Goal: Information Seeking & Learning: Check status

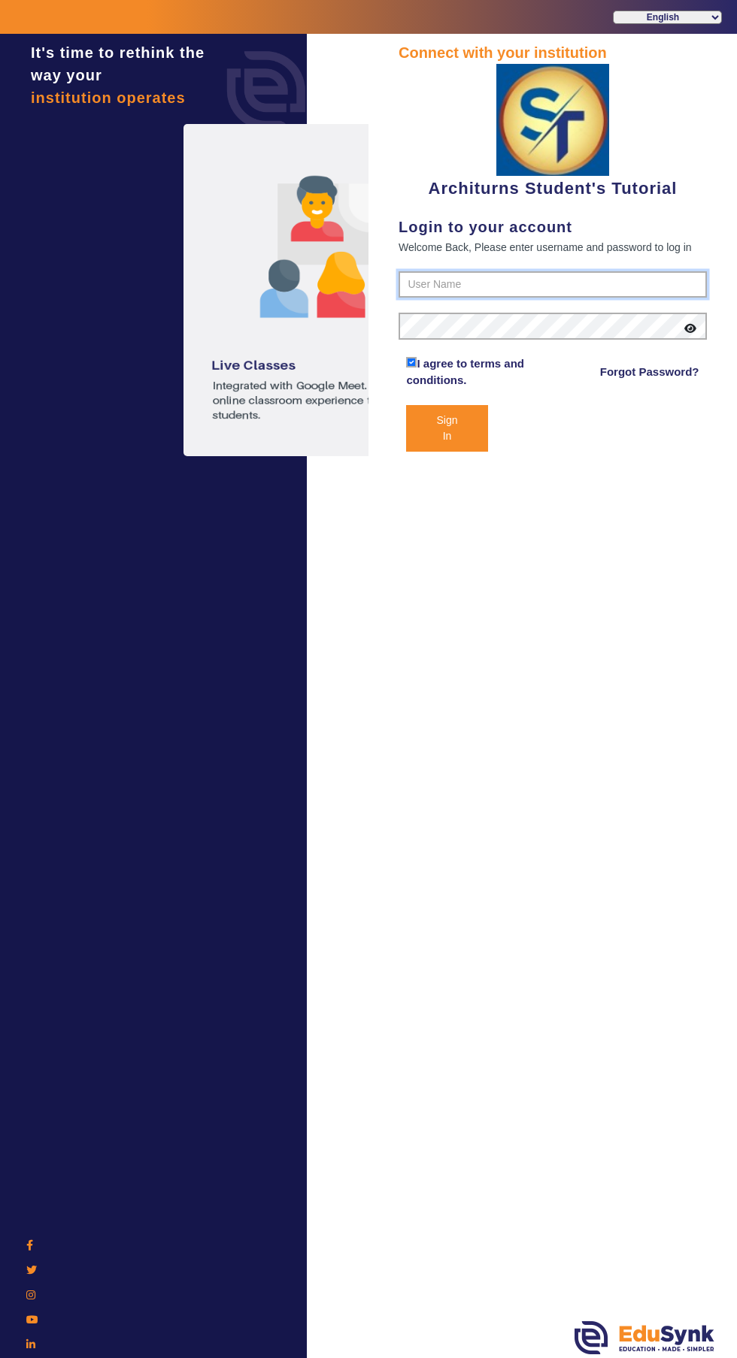
click at [473, 289] on input "text" at bounding box center [552, 284] width 308 height 27
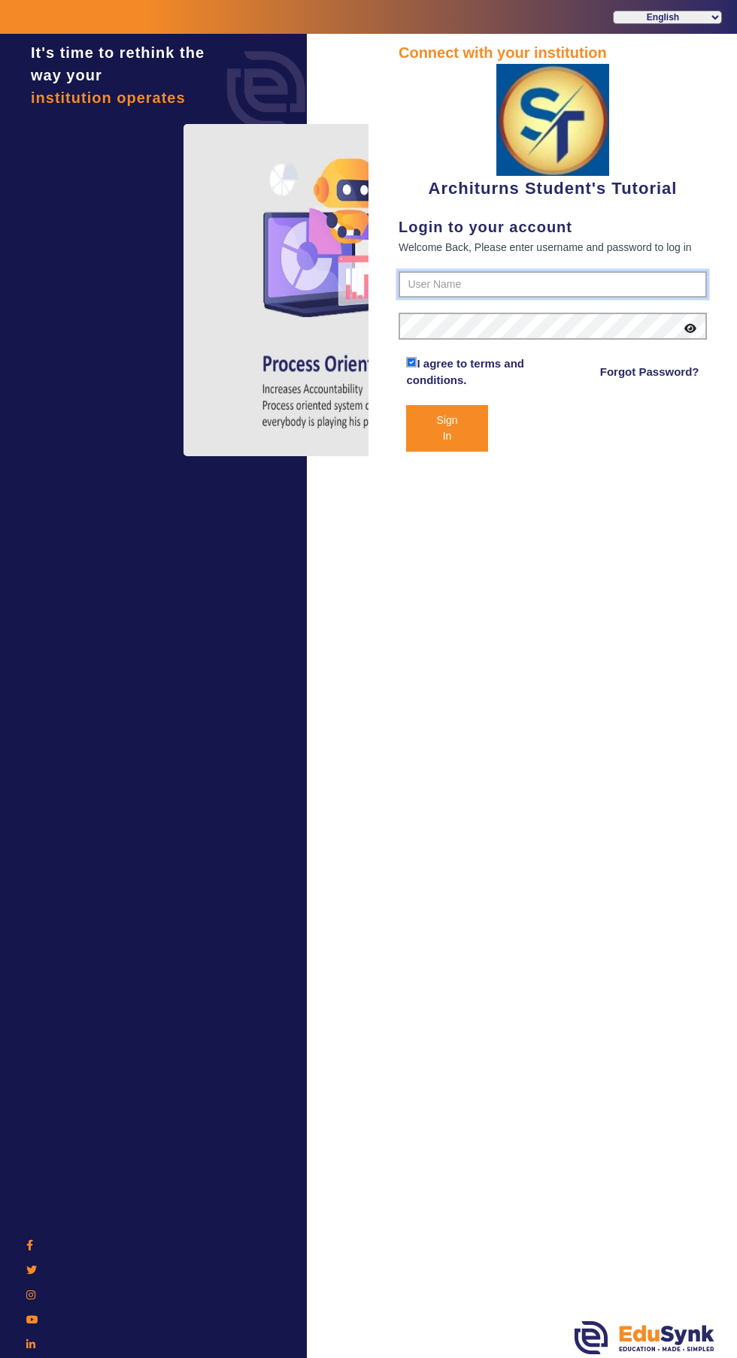
click at [480, 292] on input "text" at bounding box center [552, 284] width 308 height 27
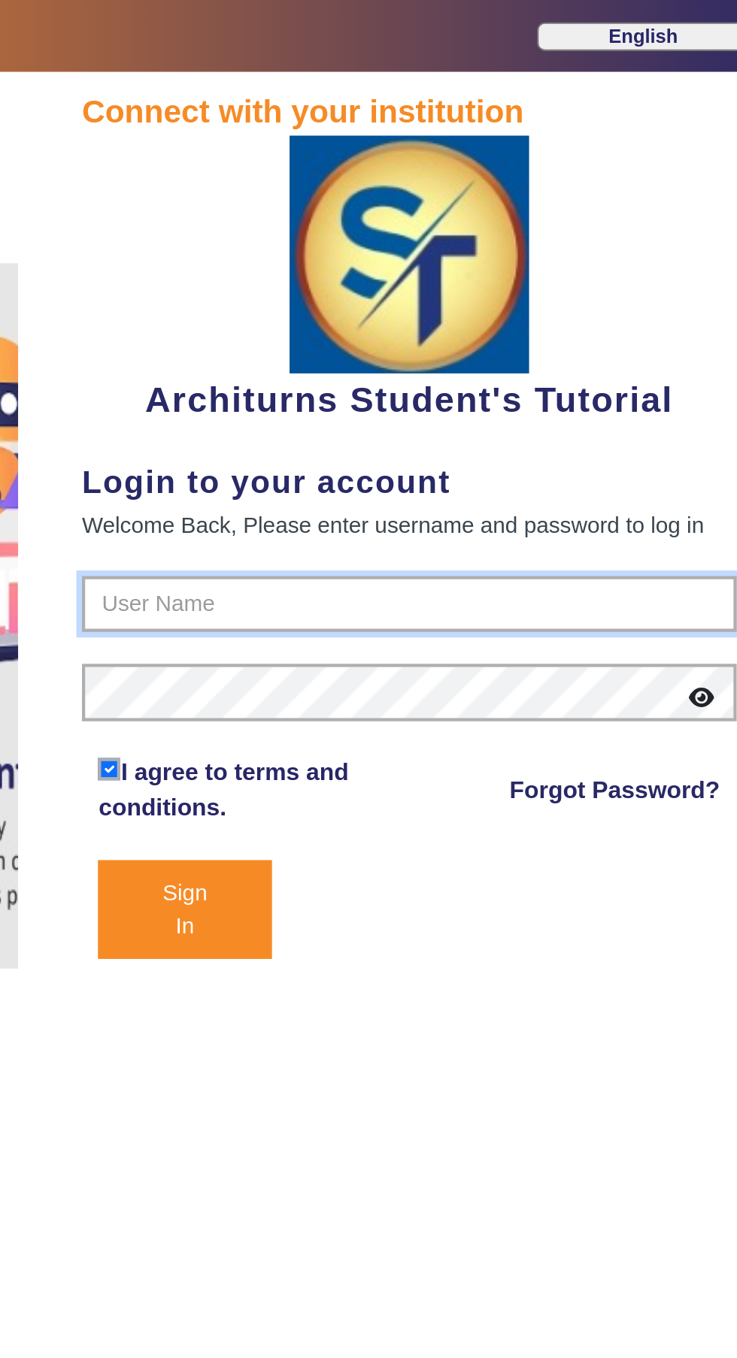
type input "9890876380"
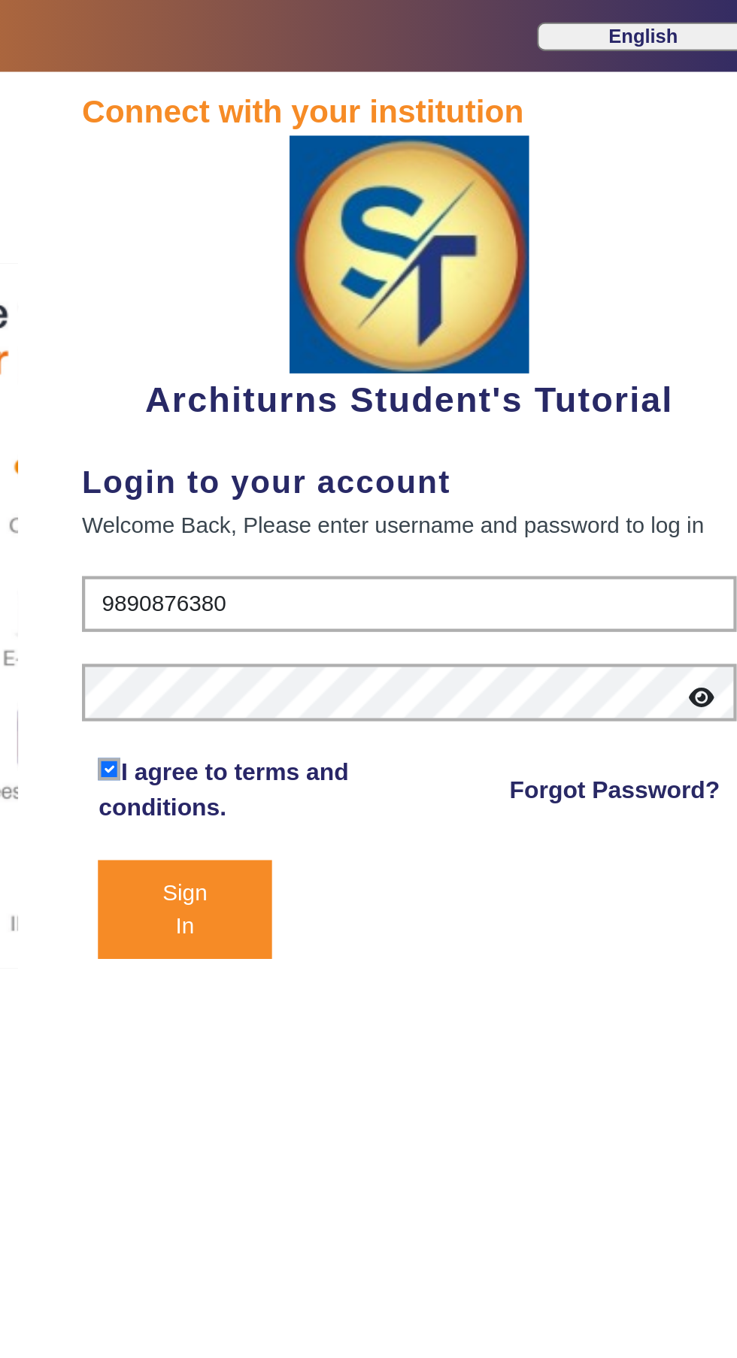
click at [447, 433] on button "Sign In" at bounding box center [446, 428] width 81 height 47
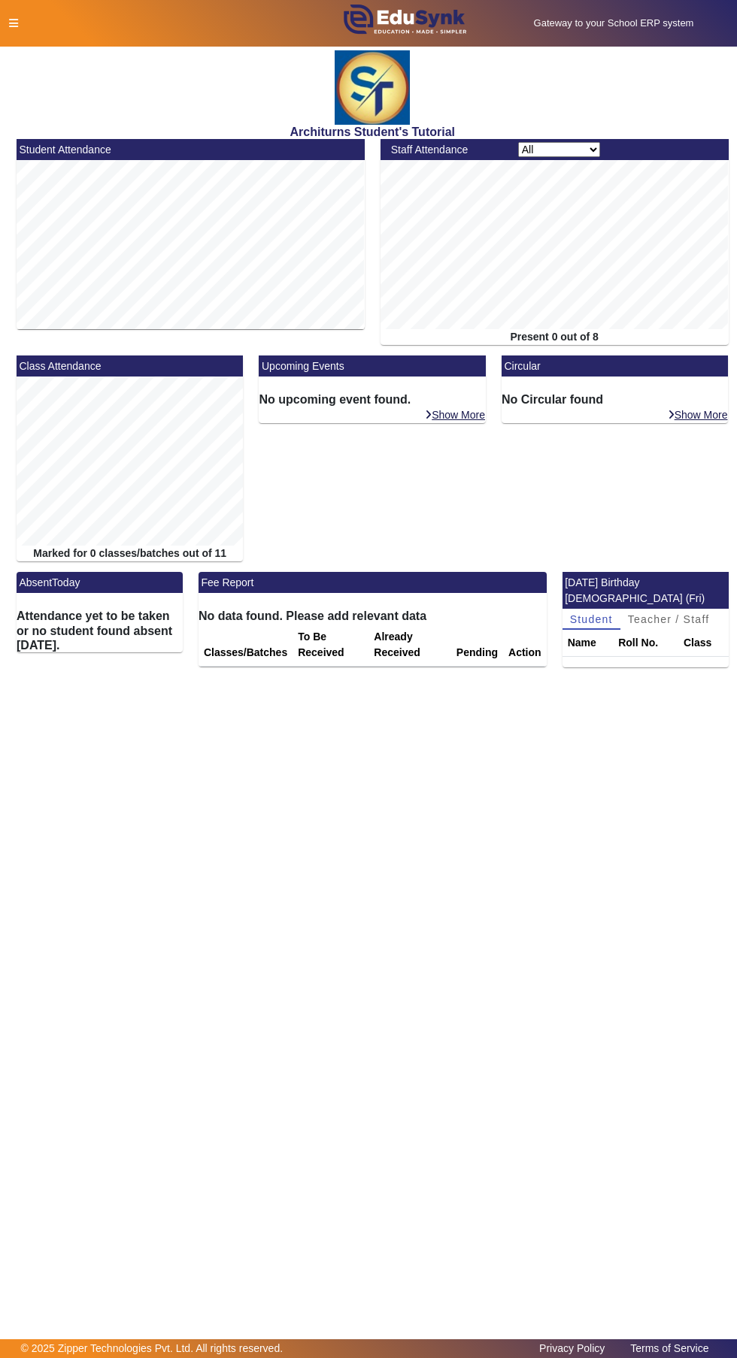
click at [13, 23] on icon at bounding box center [13, 23] width 9 height 11
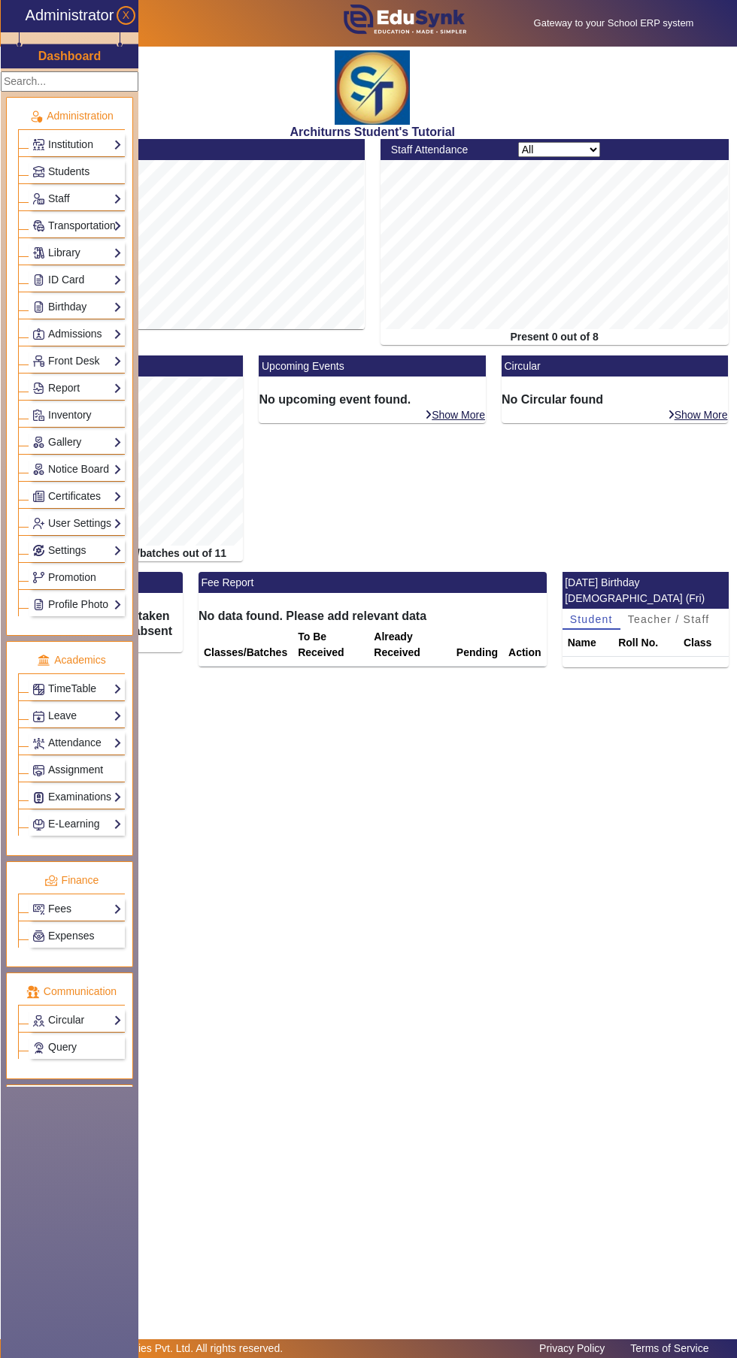
click at [98, 768] on span "Assignment" at bounding box center [75, 770] width 55 height 12
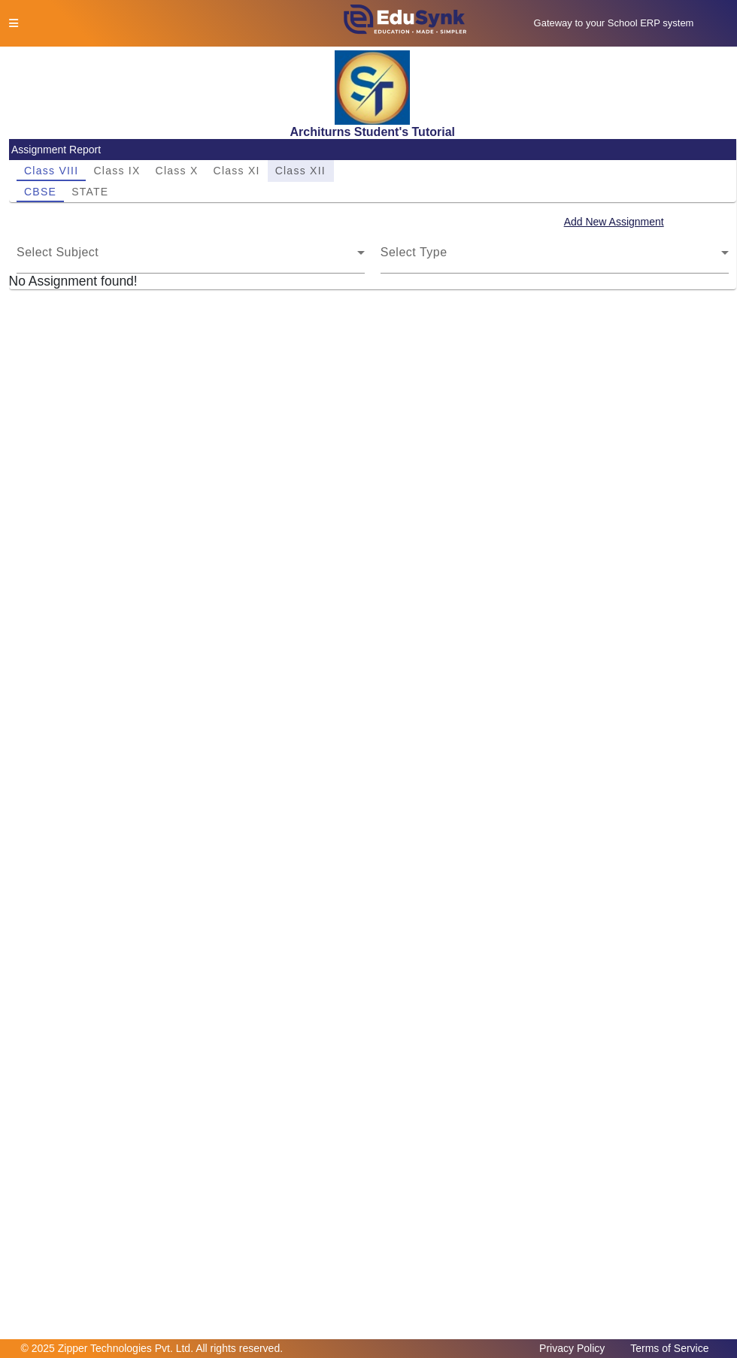
click at [317, 168] on span "Class XII" at bounding box center [300, 170] width 50 height 11
click at [130, 176] on span "Class IX" at bounding box center [116, 170] width 47 height 11
click at [315, 167] on span "Class XII" at bounding box center [300, 170] width 50 height 11
click at [135, 201] on span "TARGET" at bounding box center [139, 191] width 47 height 21
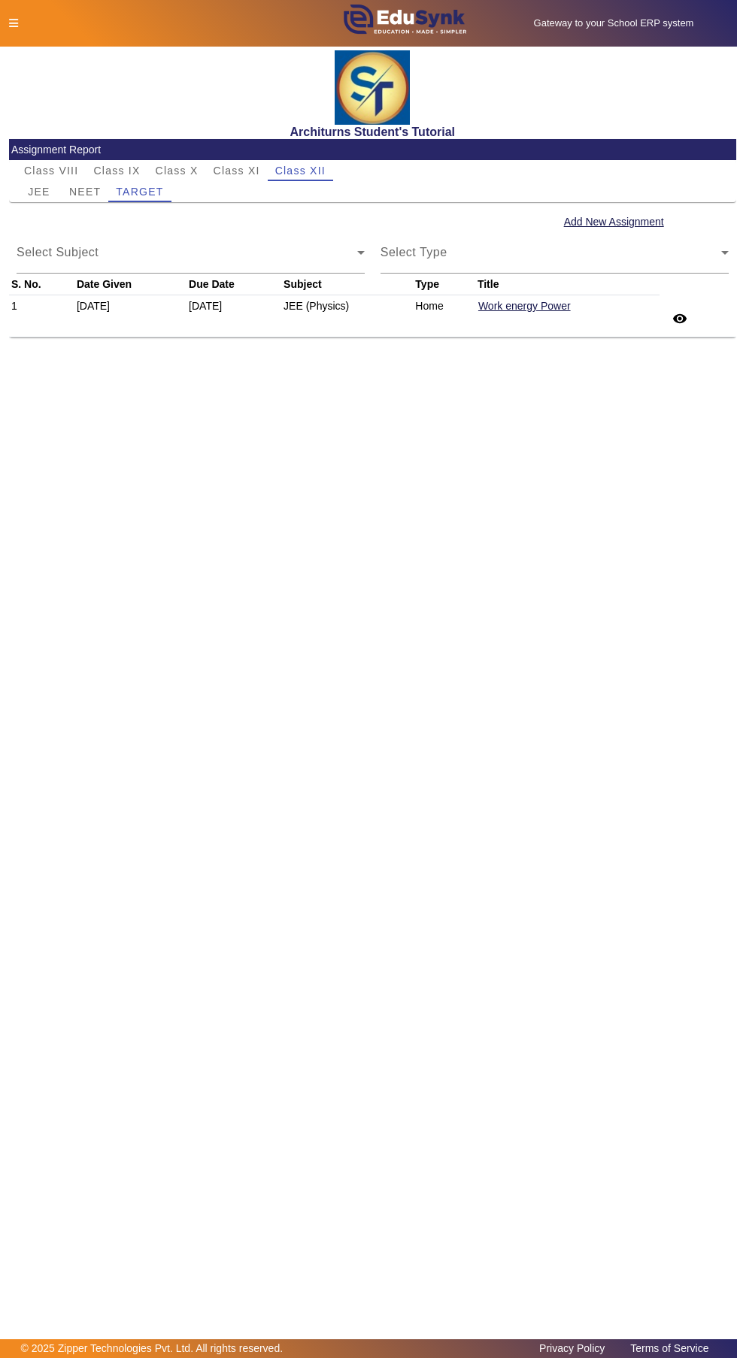
click at [679, 325] on mat-icon "remove_red_eye" at bounding box center [679, 318] width 15 height 15
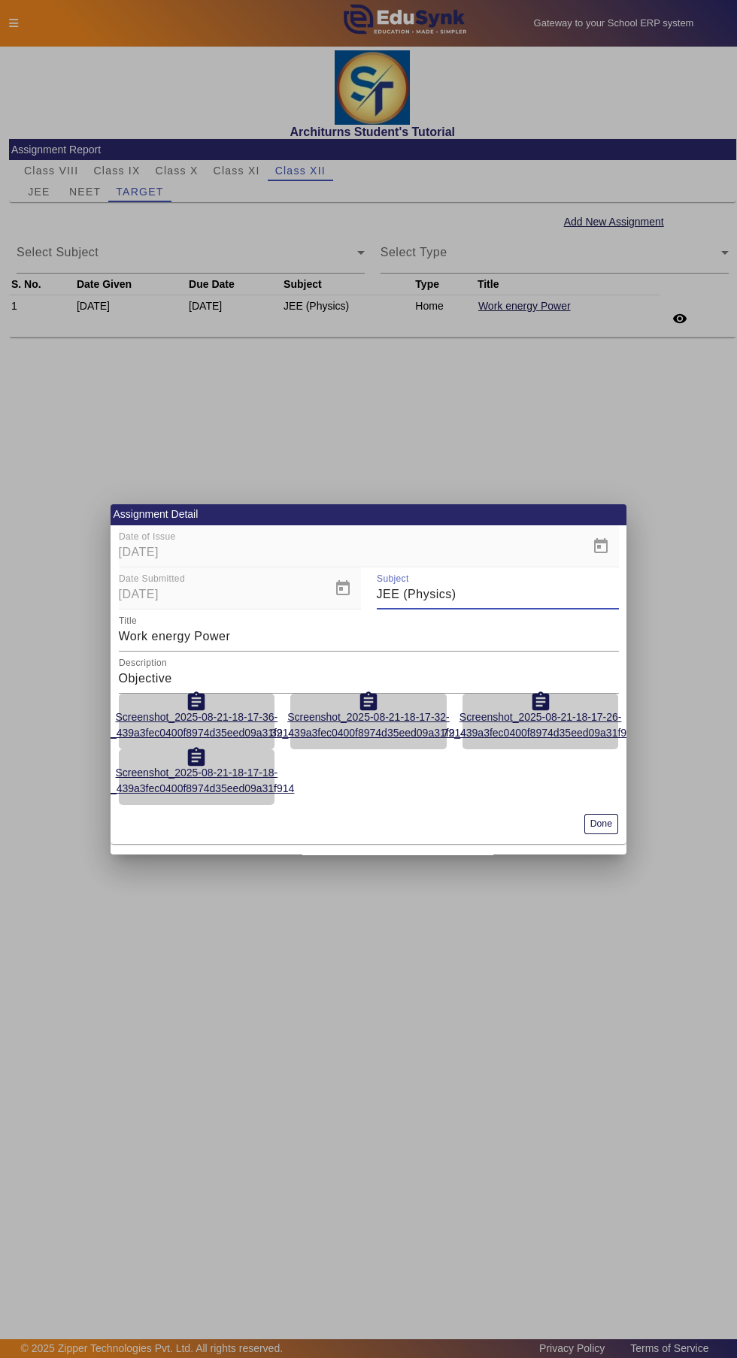
click at [606, 825] on button "Done" at bounding box center [601, 824] width 34 height 20
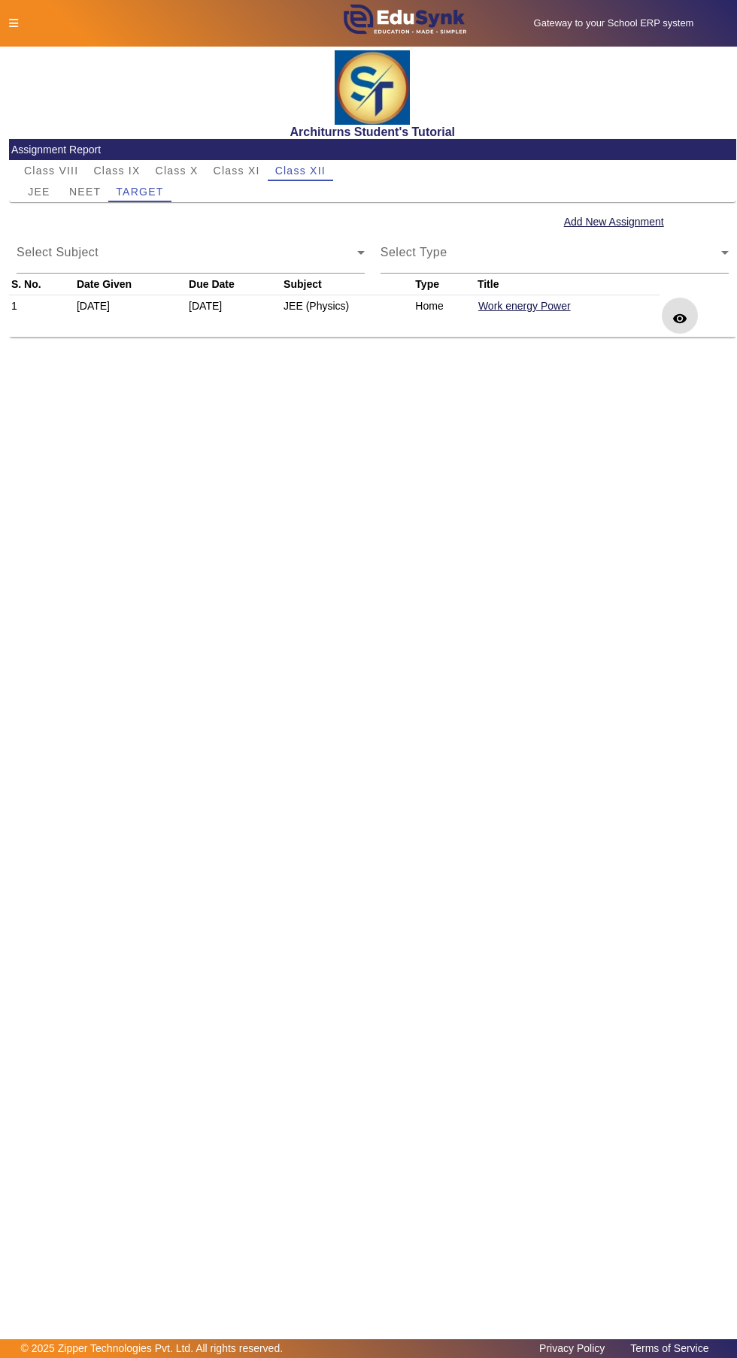
click at [13, 23] on icon at bounding box center [13, 23] width 9 height 11
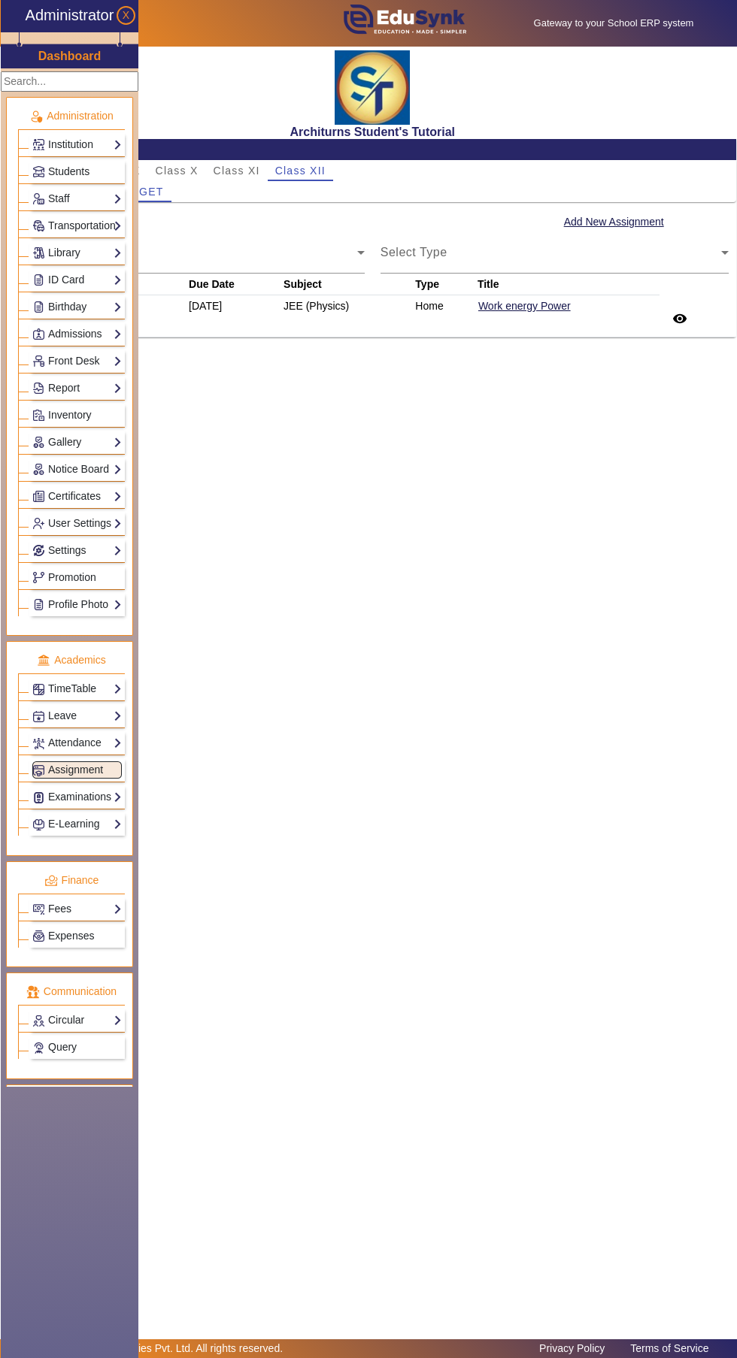
click at [544, 752] on main "X Administrator Dashboard Administration Institution Institution Details Sessio…" at bounding box center [368, 693] width 737 height 1293
click at [570, 562] on main "X Administrator Dashboard Administration Institution Institution Details Sessio…" at bounding box center [368, 693] width 737 height 1293
click at [500, 560] on main "X Administrator Dashboard Administration Institution Institution Details Sessio…" at bounding box center [368, 693] width 737 height 1293
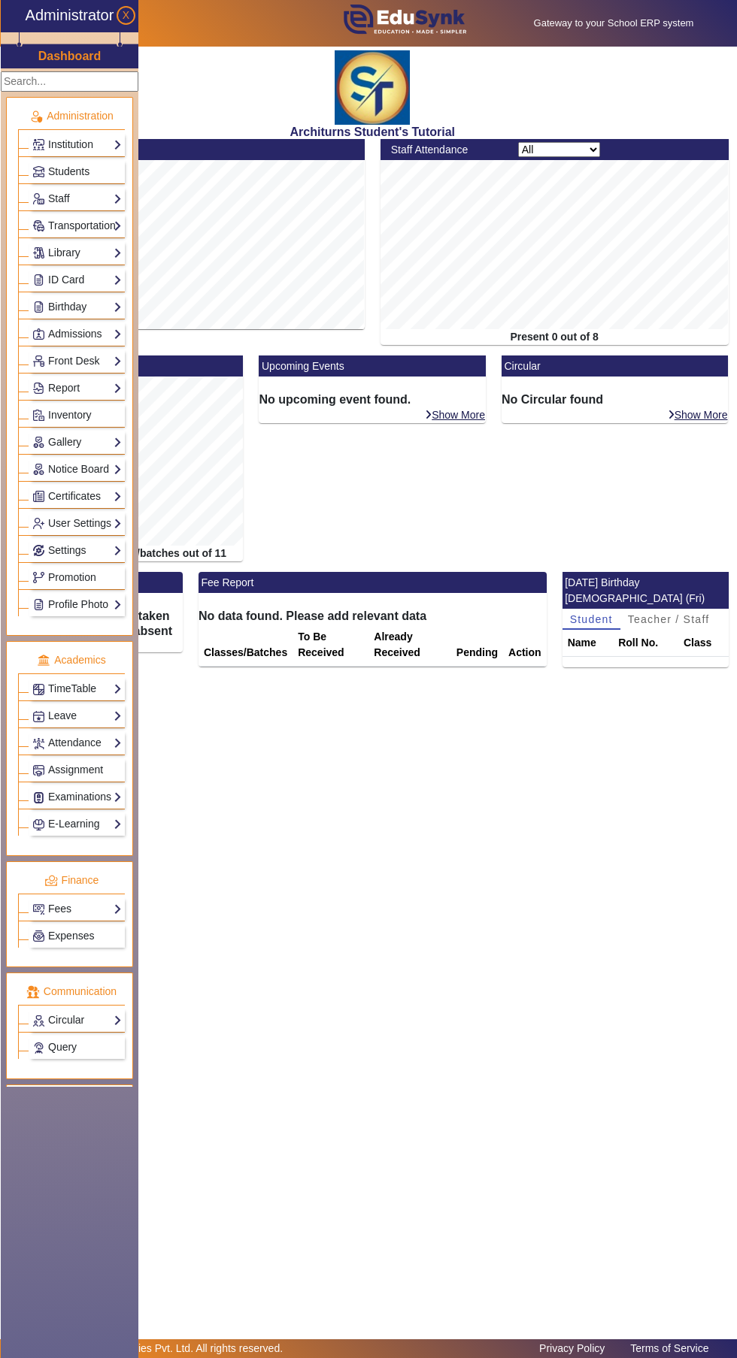
click at [533, 874] on main "X Administrator Dashboard Administration Institution Institution Details Sessio…" at bounding box center [368, 693] width 737 height 1293
click at [466, 870] on main "X Administrator Dashboard Administration Institution Institution Details Sessio…" at bounding box center [368, 693] width 737 height 1293
click at [95, 769] on span "Assignment" at bounding box center [75, 770] width 55 height 12
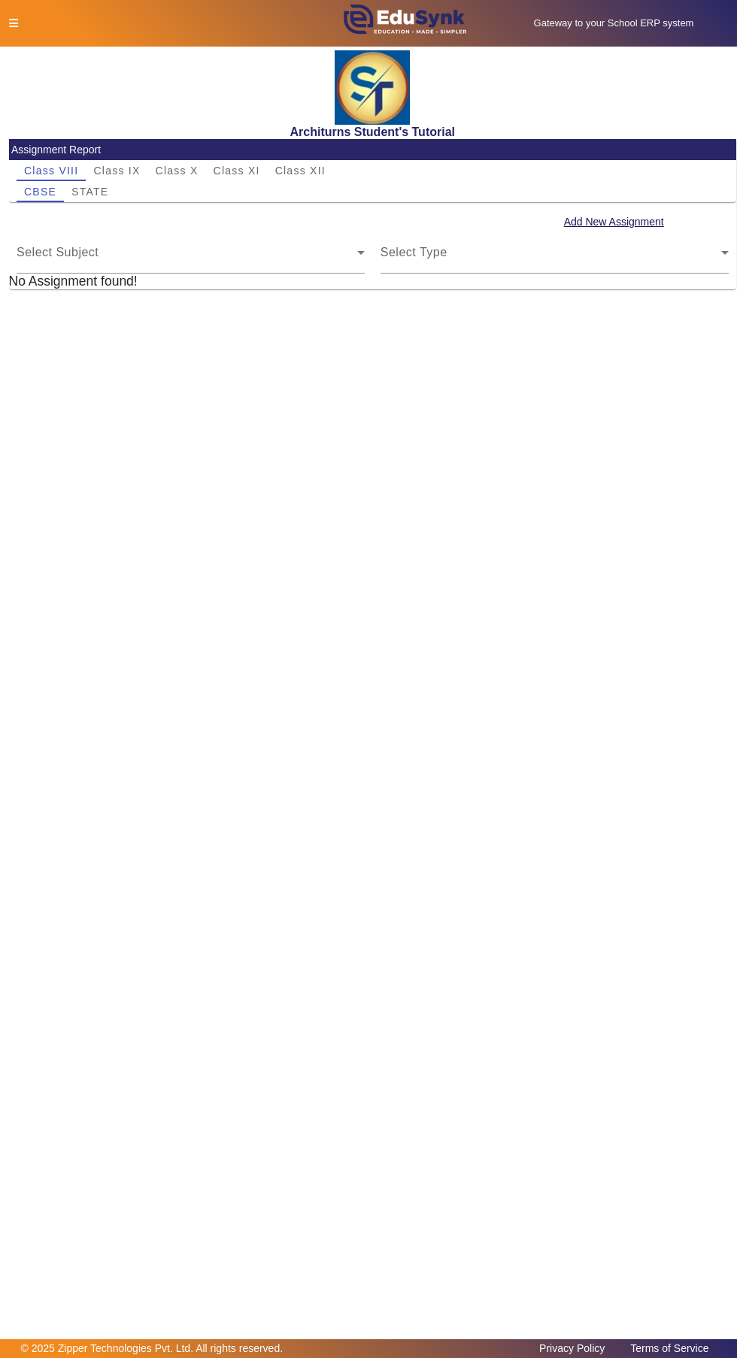
click at [312, 168] on span "Class XII" at bounding box center [300, 170] width 50 height 11
click at [139, 192] on span "TARGET" at bounding box center [139, 191] width 47 height 11
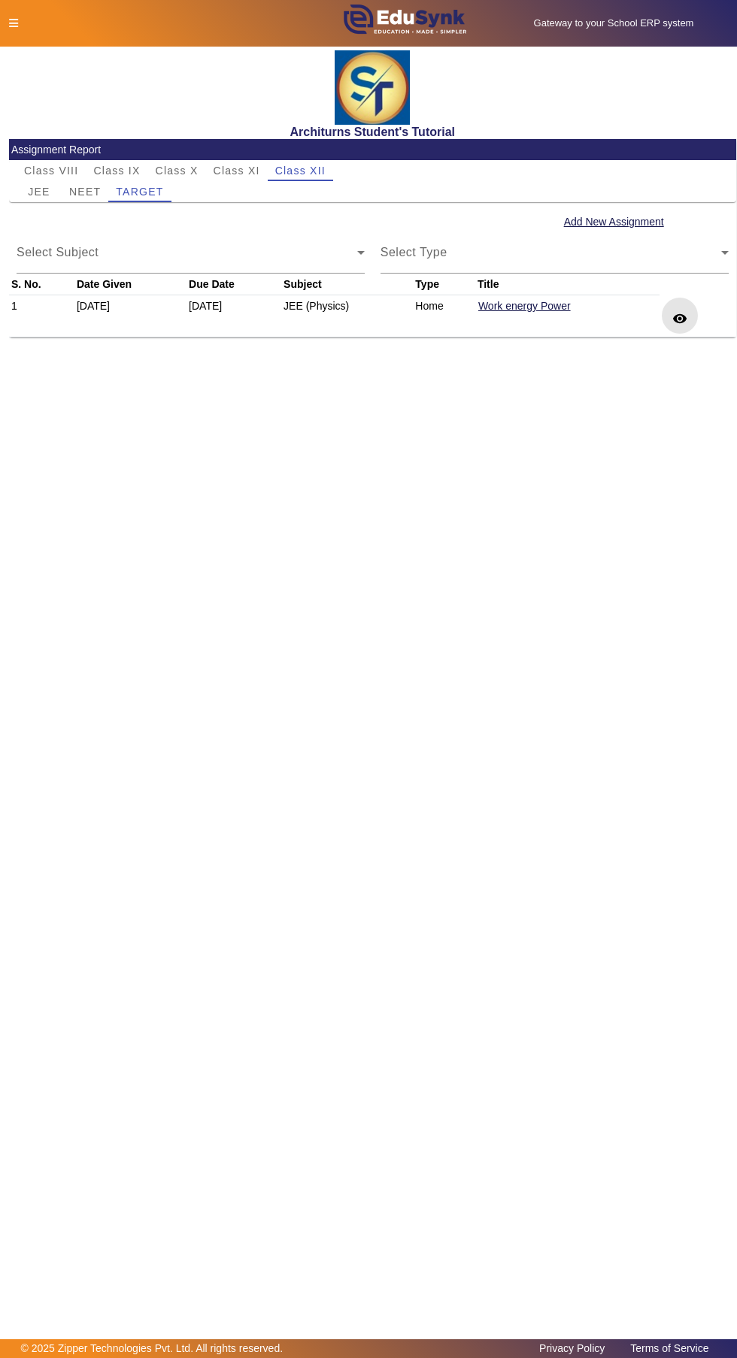
click at [682, 319] on mat-icon "remove_red_eye" at bounding box center [679, 318] width 15 height 15
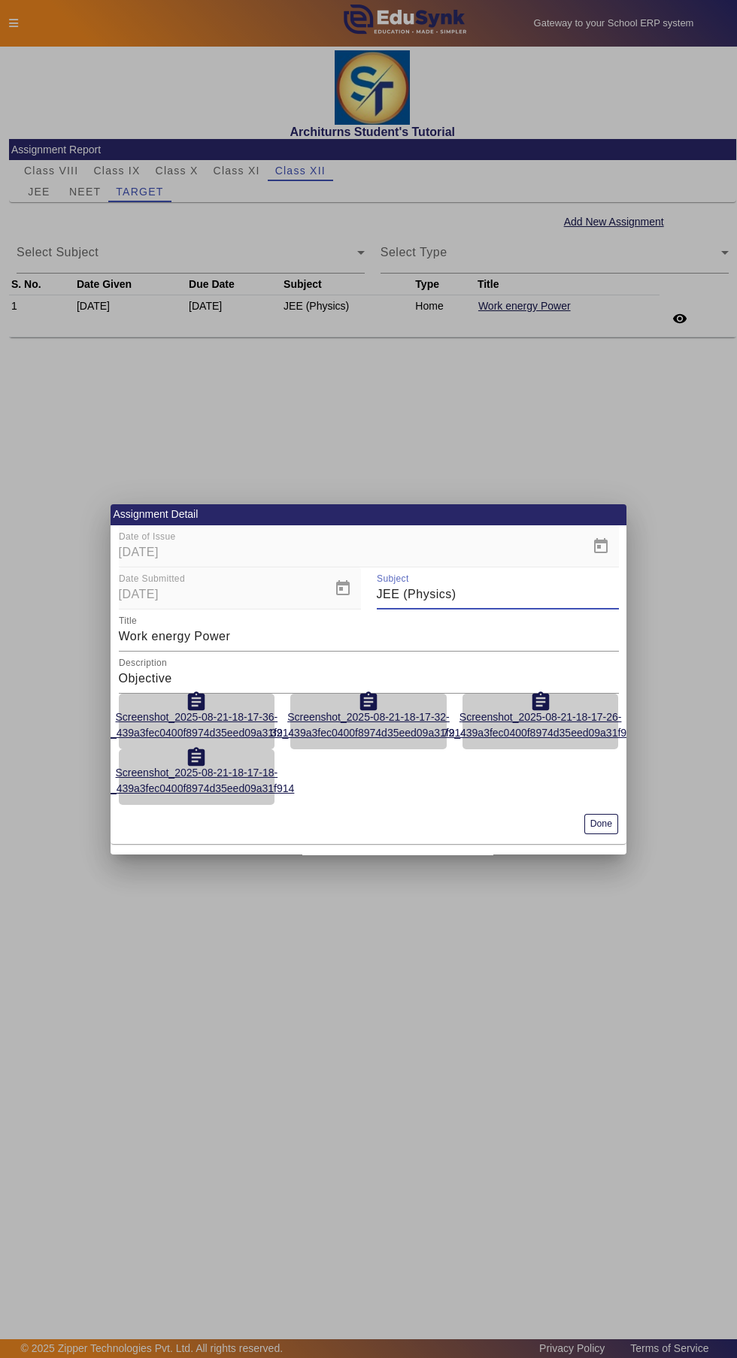
click at [611, 846] on div "Assignment Detail Date of Issue [DATE] Date Submitted [DATE] Subject JEE (Physi…" at bounding box center [369, 679] width 516 height 350
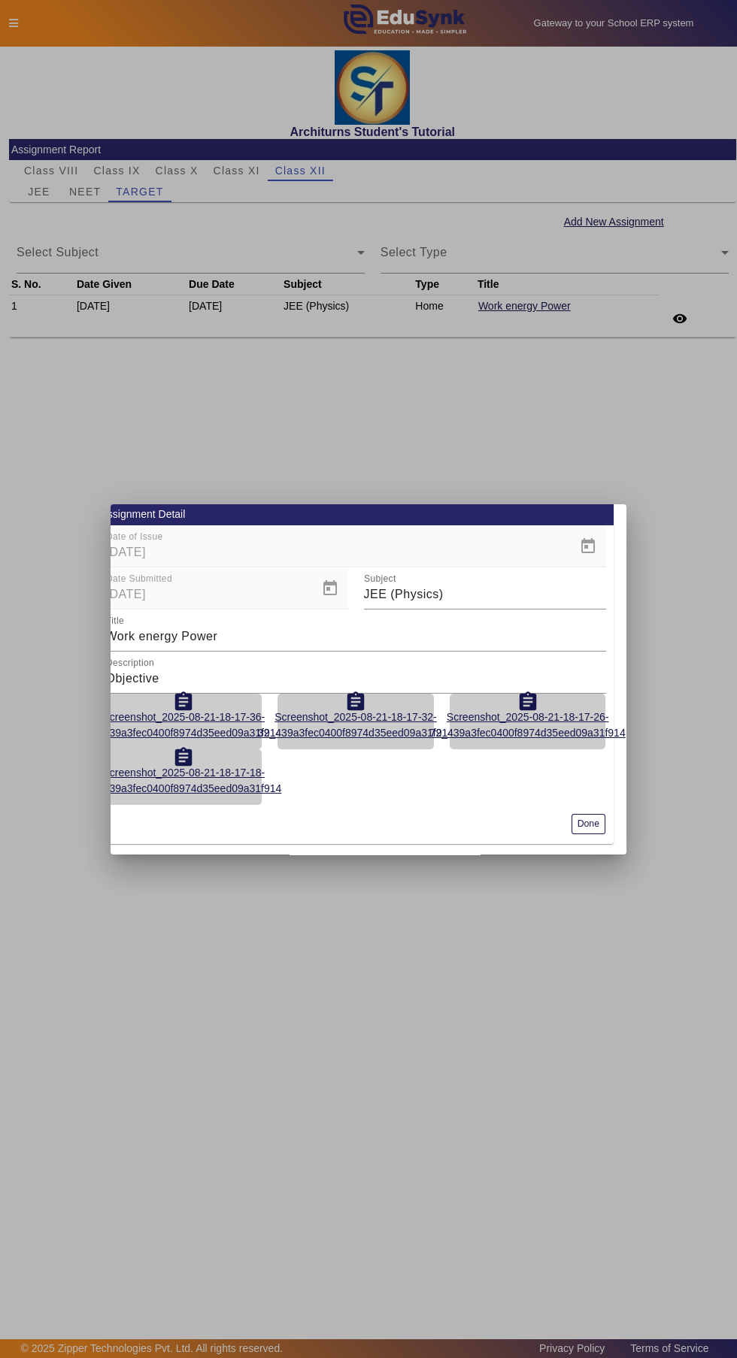
click at [583, 819] on button "Done" at bounding box center [588, 824] width 34 height 20
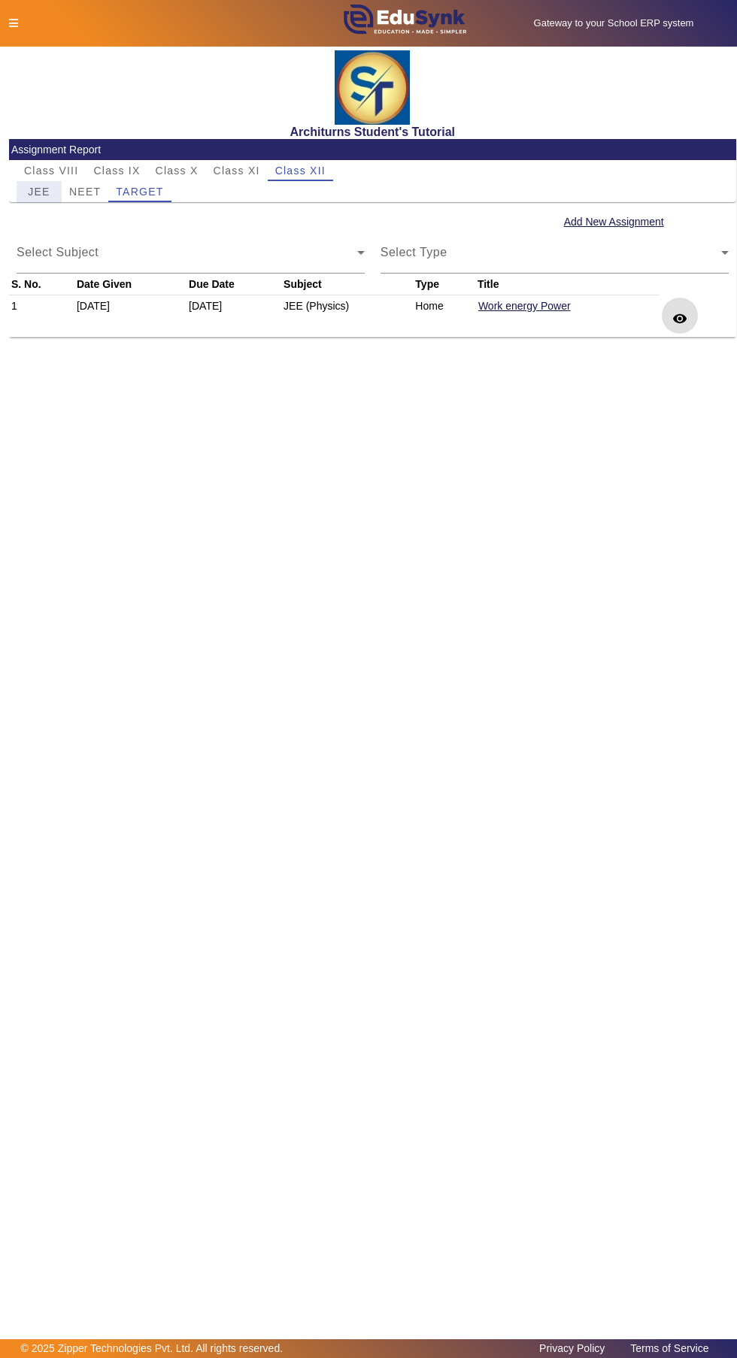
click at [39, 192] on span "JEE" at bounding box center [39, 191] width 22 height 11
click at [136, 194] on span "TARGET" at bounding box center [139, 191] width 47 height 11
click at [559, 256] on span "Select Type" at bounding box center [550, 259] width 341 height 18
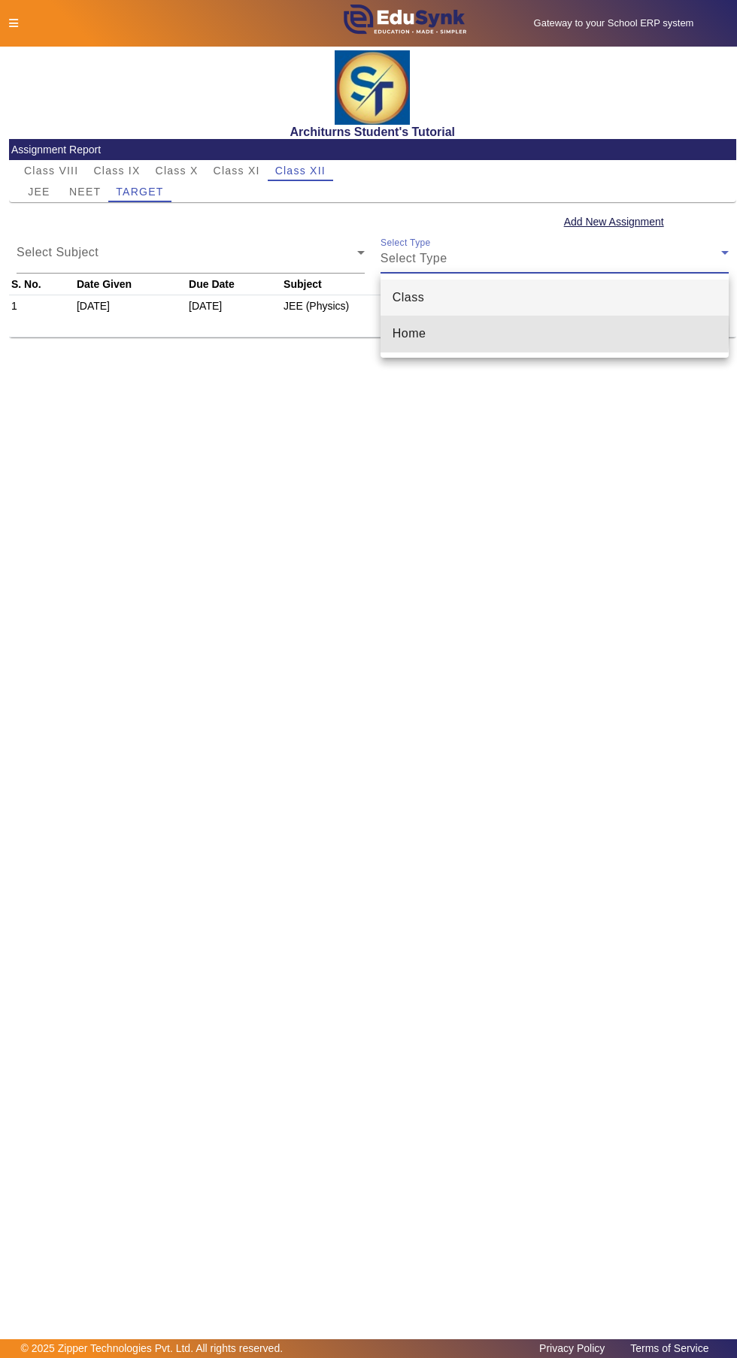
click at [512, 331] on mat-option "Home" at bounding box center [554, 334] width 348 height 36
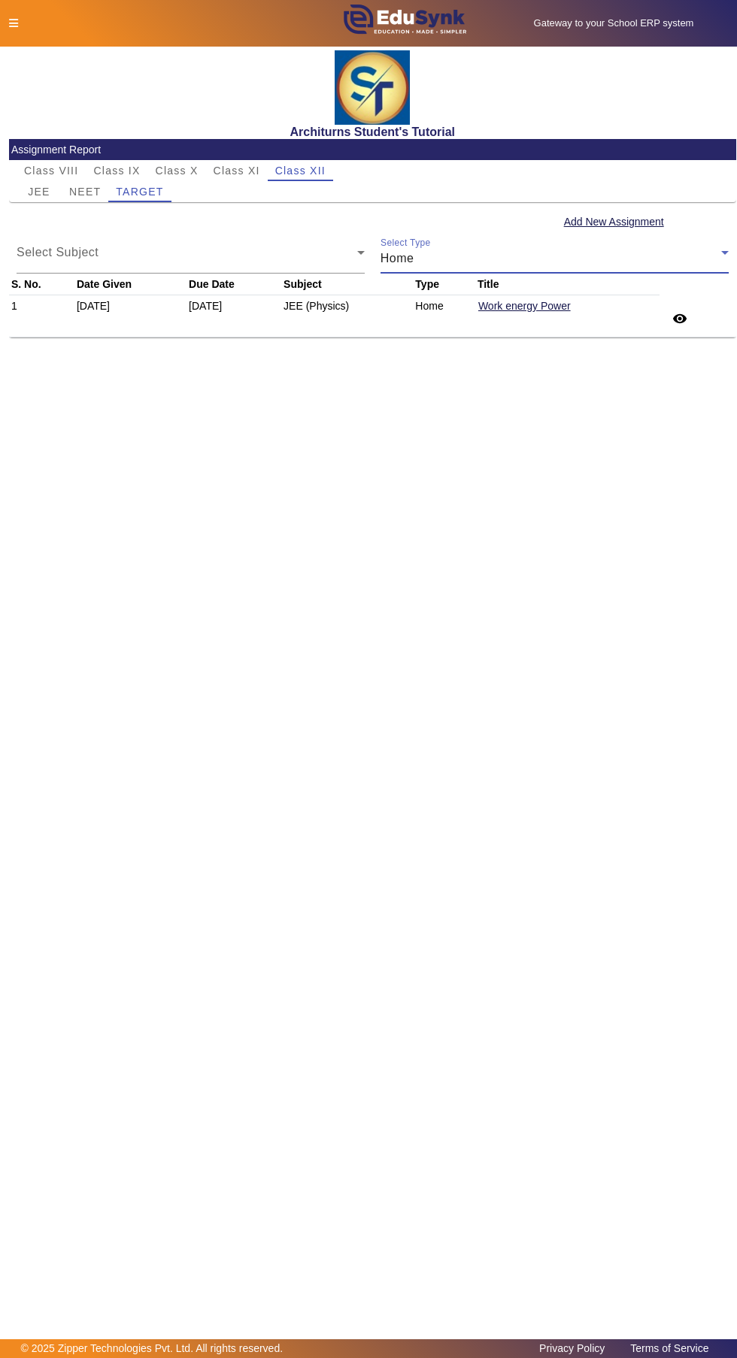
click at [719, 962] on main "X Administrator Dashboard Administration Institution Institution Details Sessio…" at bounding box center [368, 693] width 737 height 1293
click at [13, 23] on icon at bounding box center [13, 23] width 9 height 11
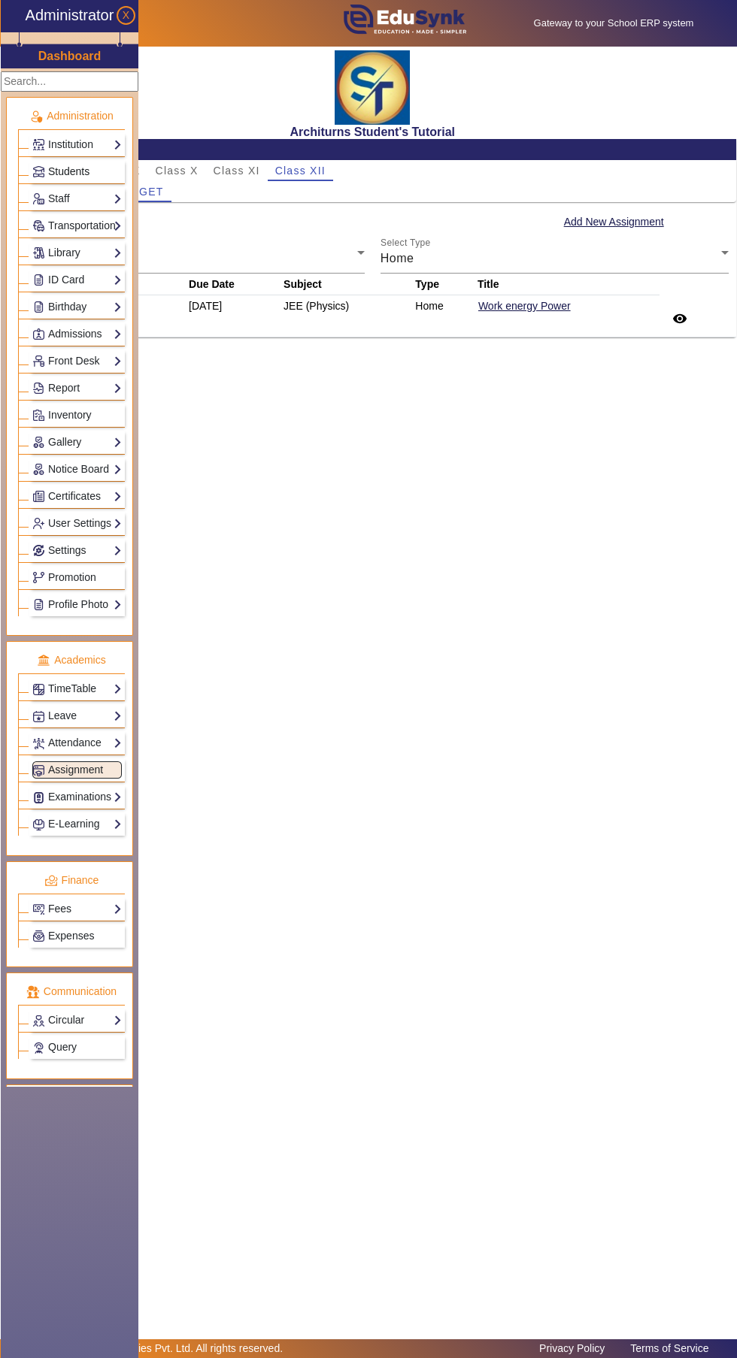
click at [60, 163] on link "Students" at bounding box center [76, 171] width 89 height 17
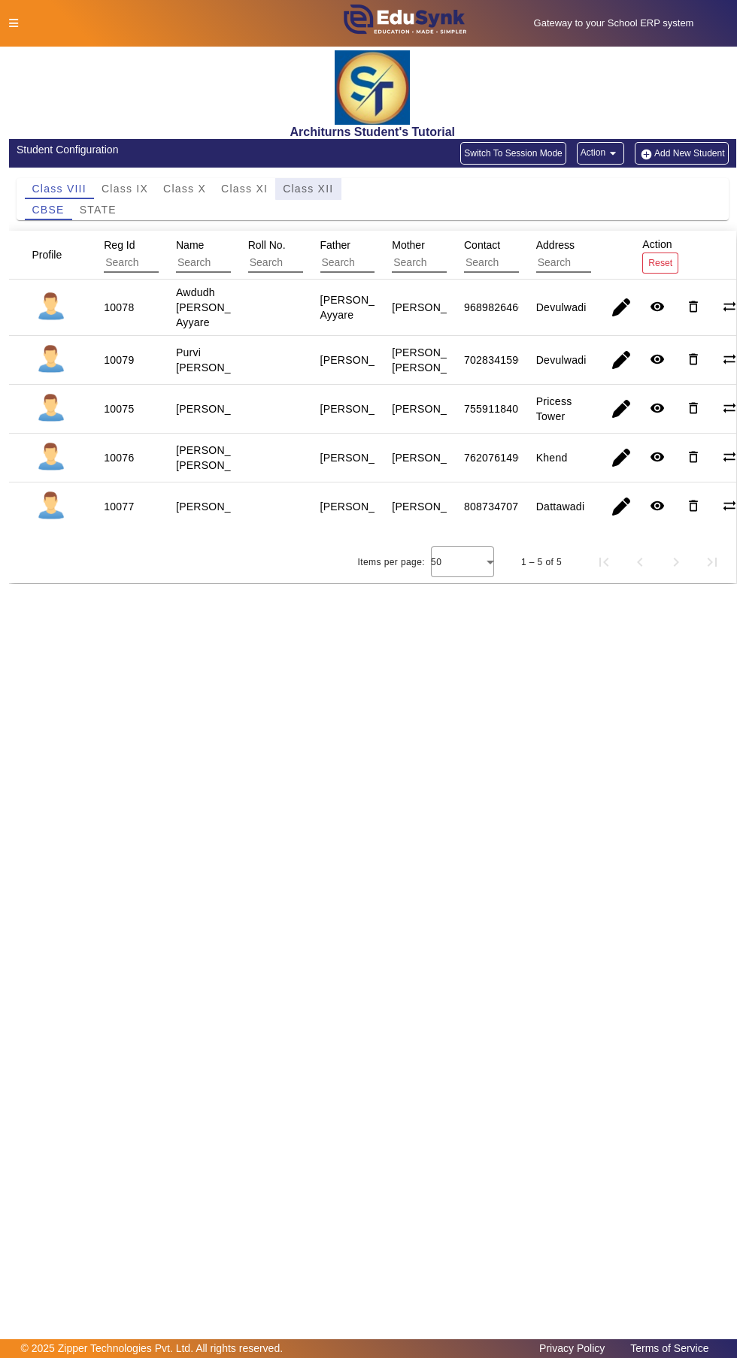
click at [317, 188] on span "Class XII" at bounding box center [308, 188] width 50 height 11
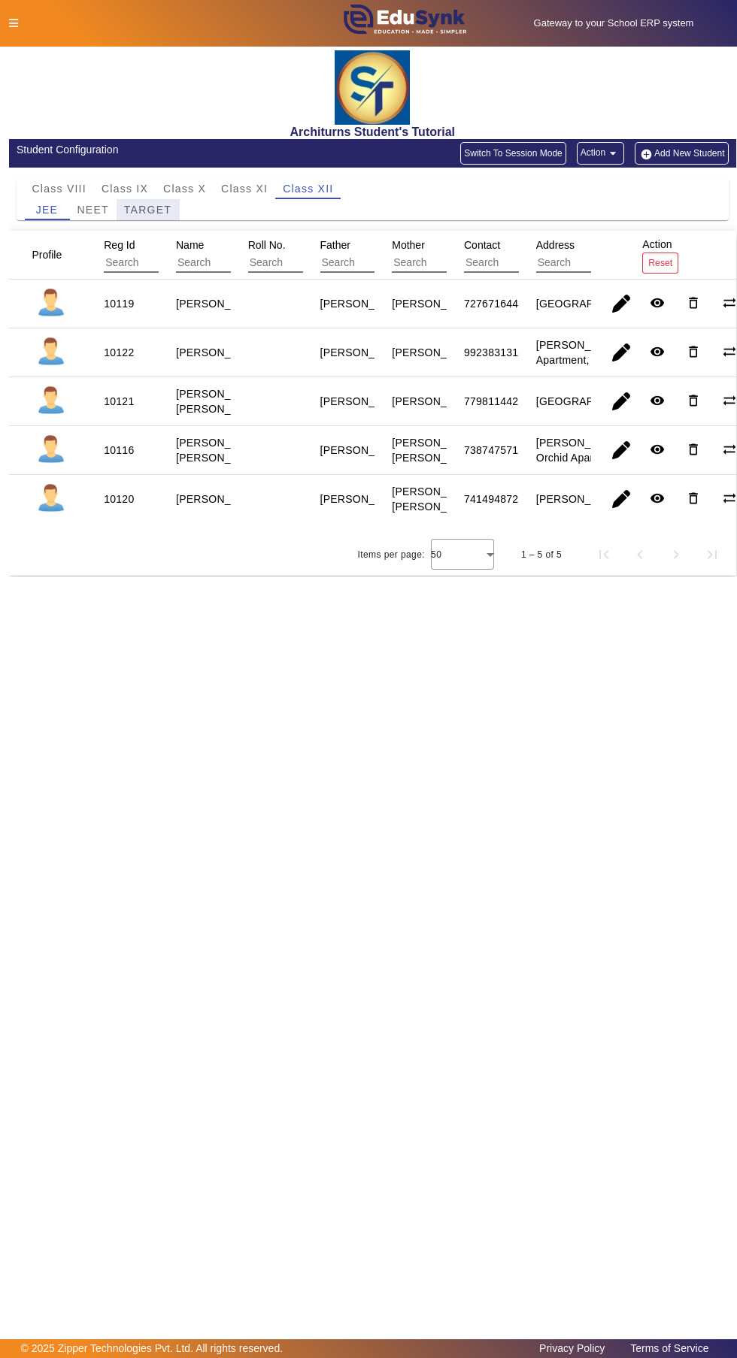
click at [158, 206] on span "TARGET" at bounding box center [147, 209] width 47 height 11
click at [663, 307] on mat-icon "remove_red_eye" at bounding box center [657, 302] width 15 height 15
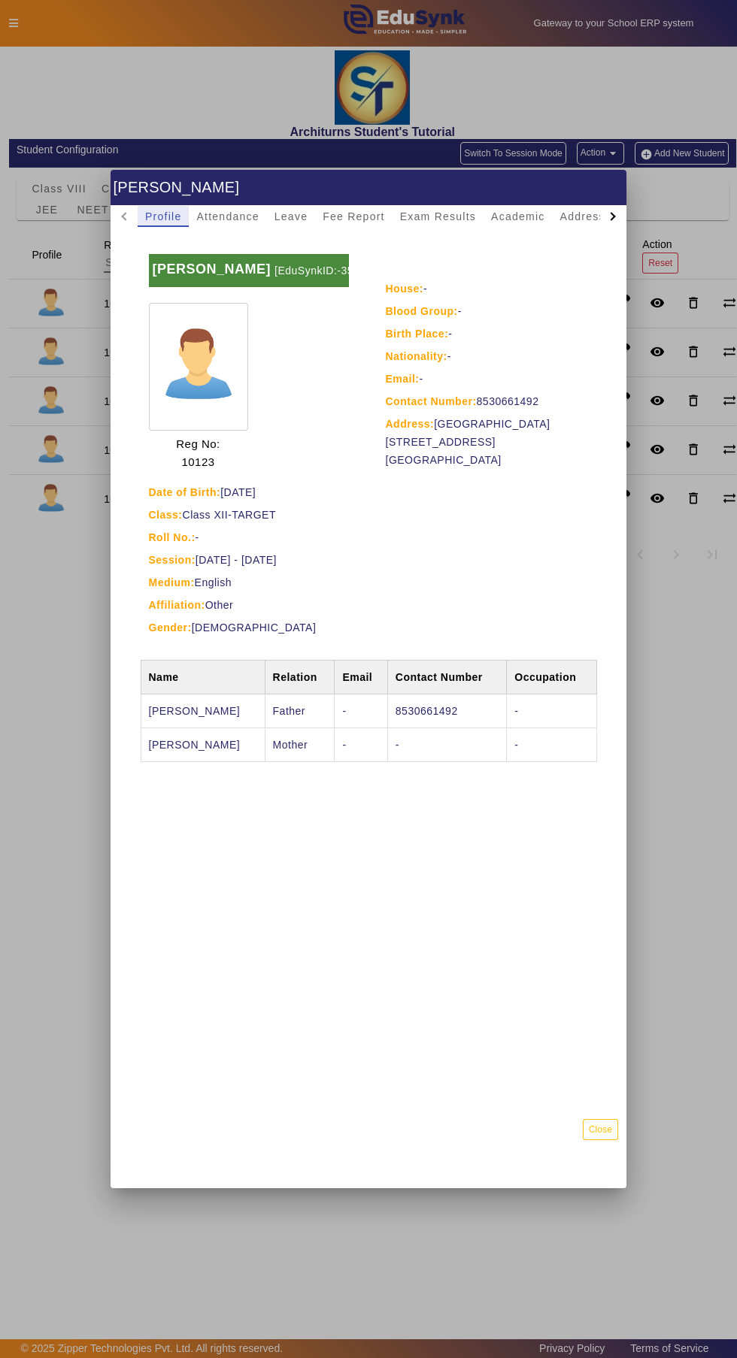
click at [605, 206] on div at bounding box center [612, 216] width 27 height 21
click at [374, 206] on span "Academic" at bounding box center [363, 216] width 53 height 21
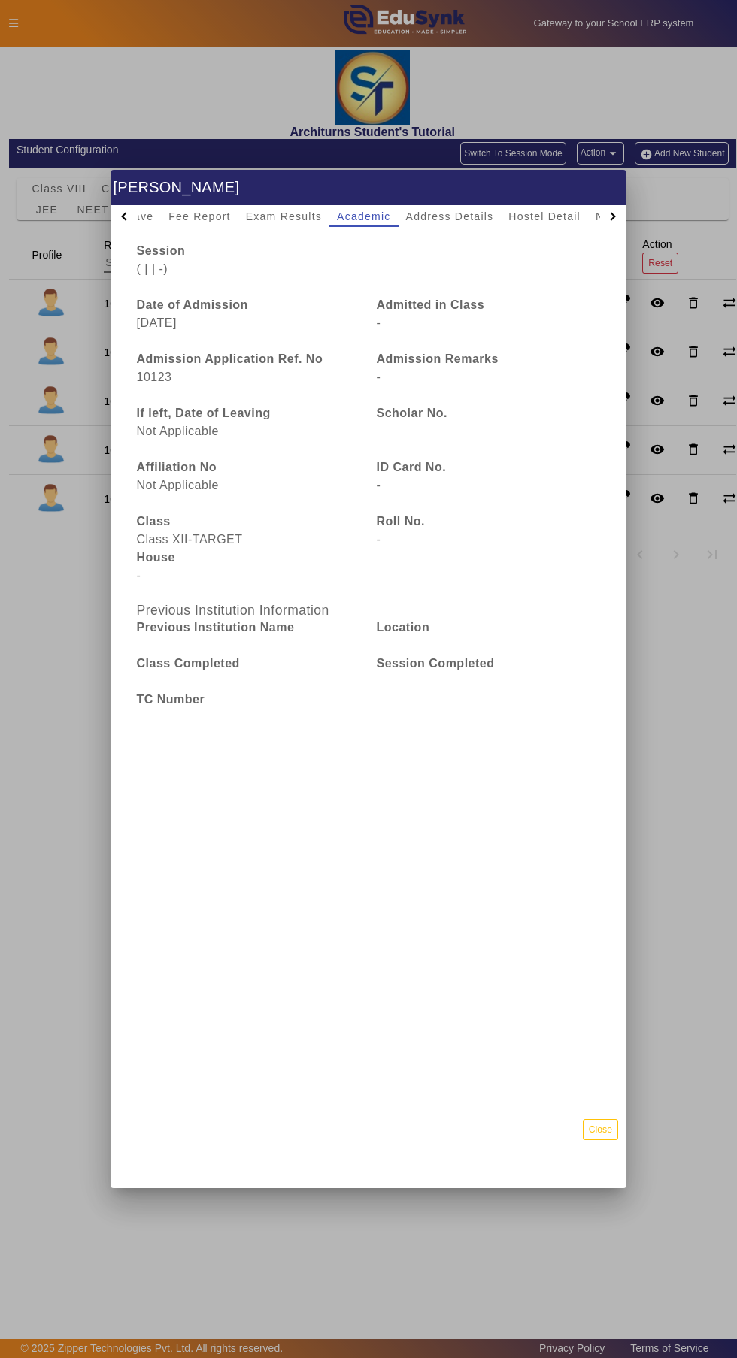
click at [617, 206] on div at bounding box center [612, 216] width 27 height 21
click at [596, 206] on div "TimeTable" at bounding box center [560, 216] width 71 height 21
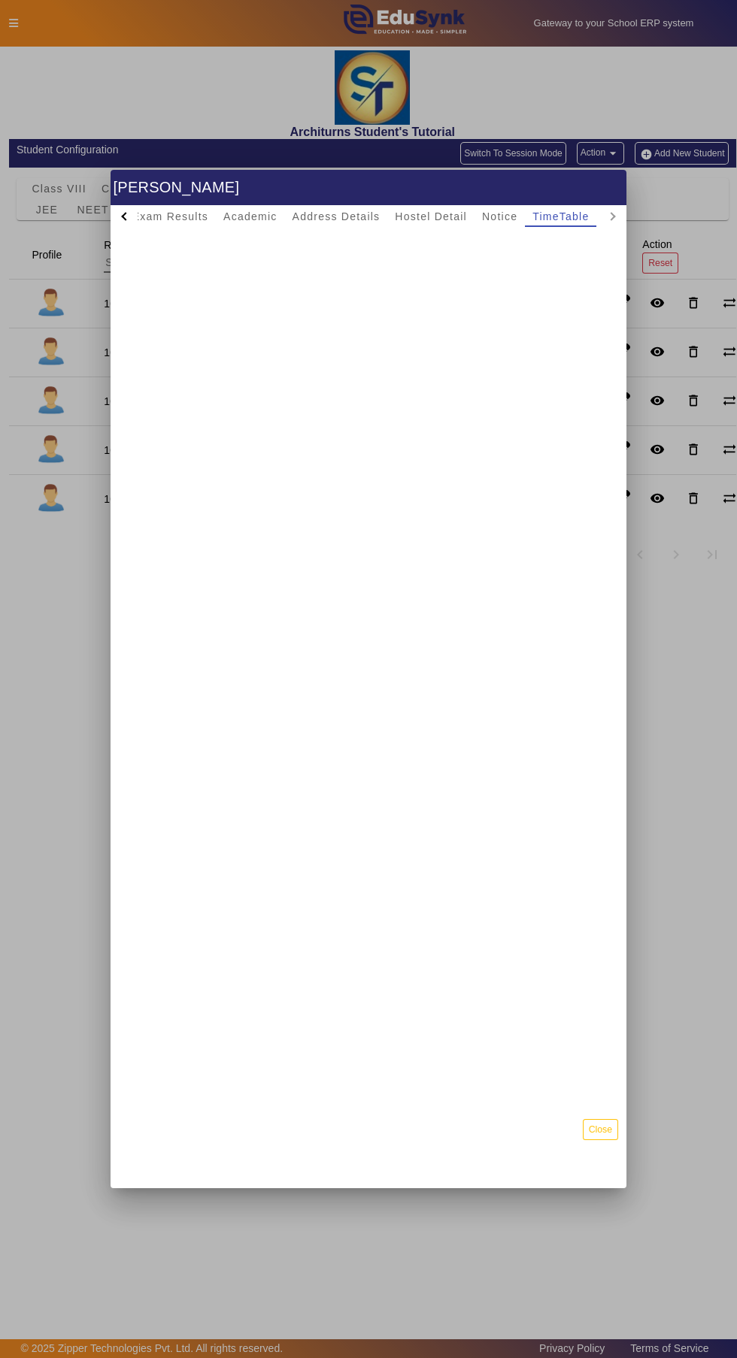
click at [710, 825] on div at bounding box center [368, 679] width 737 height 1358
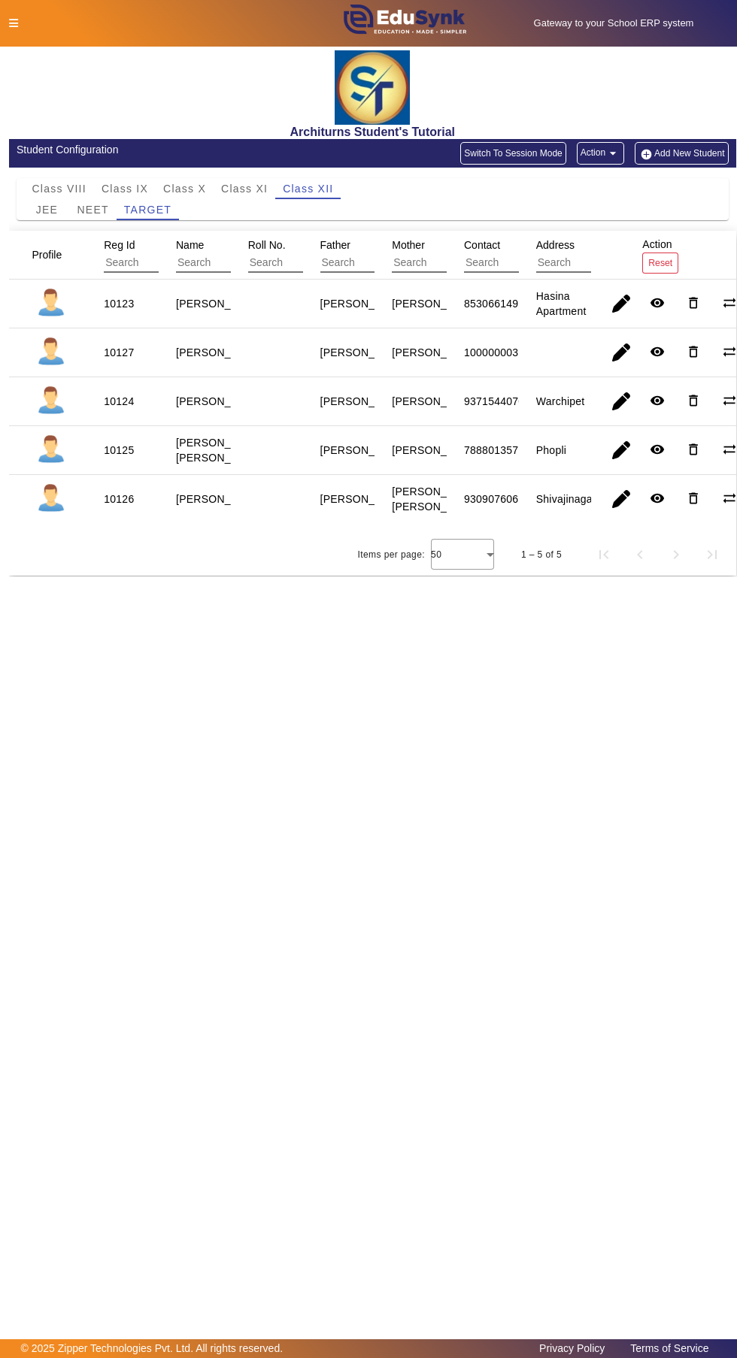
click at [13, 23] on icon at bounding box center [13, 23] width 9 height 11
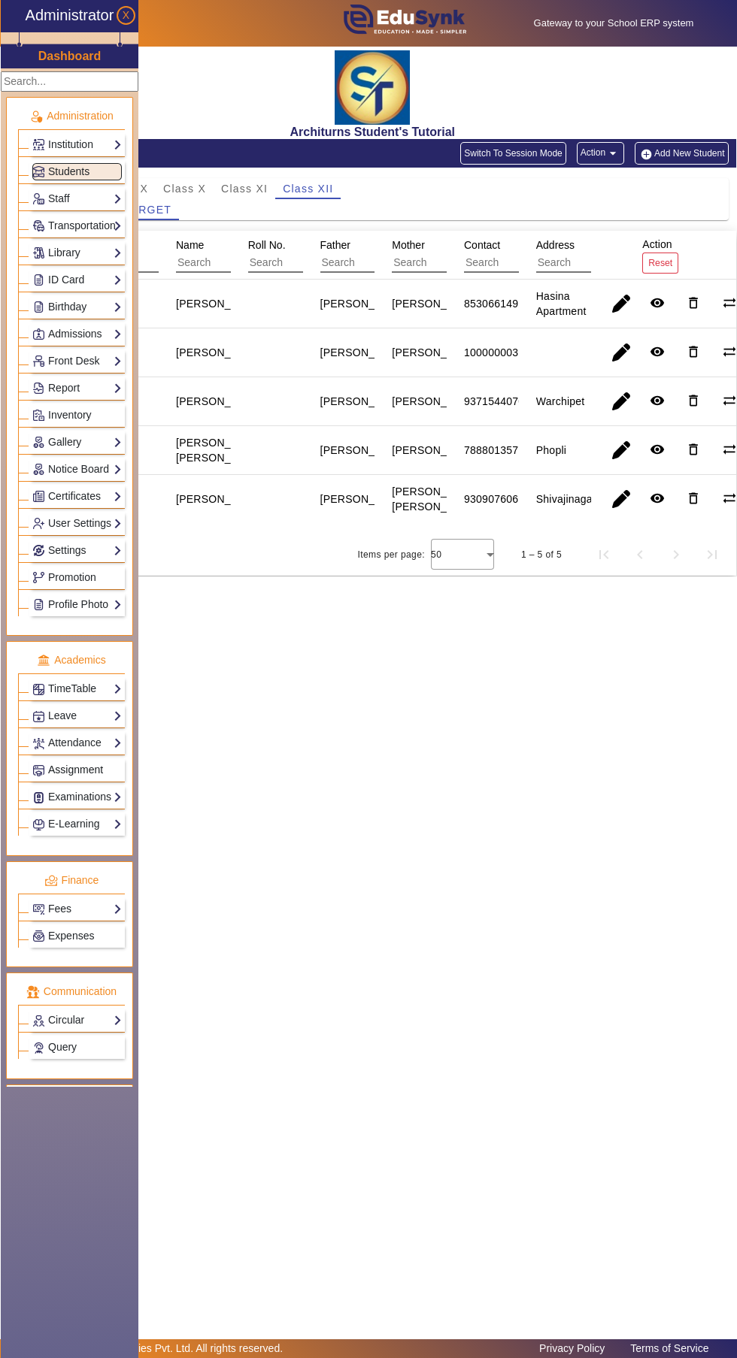
click at [101, 764] on span "Assignment" at bounding box center [75, 770] width 55 height 12
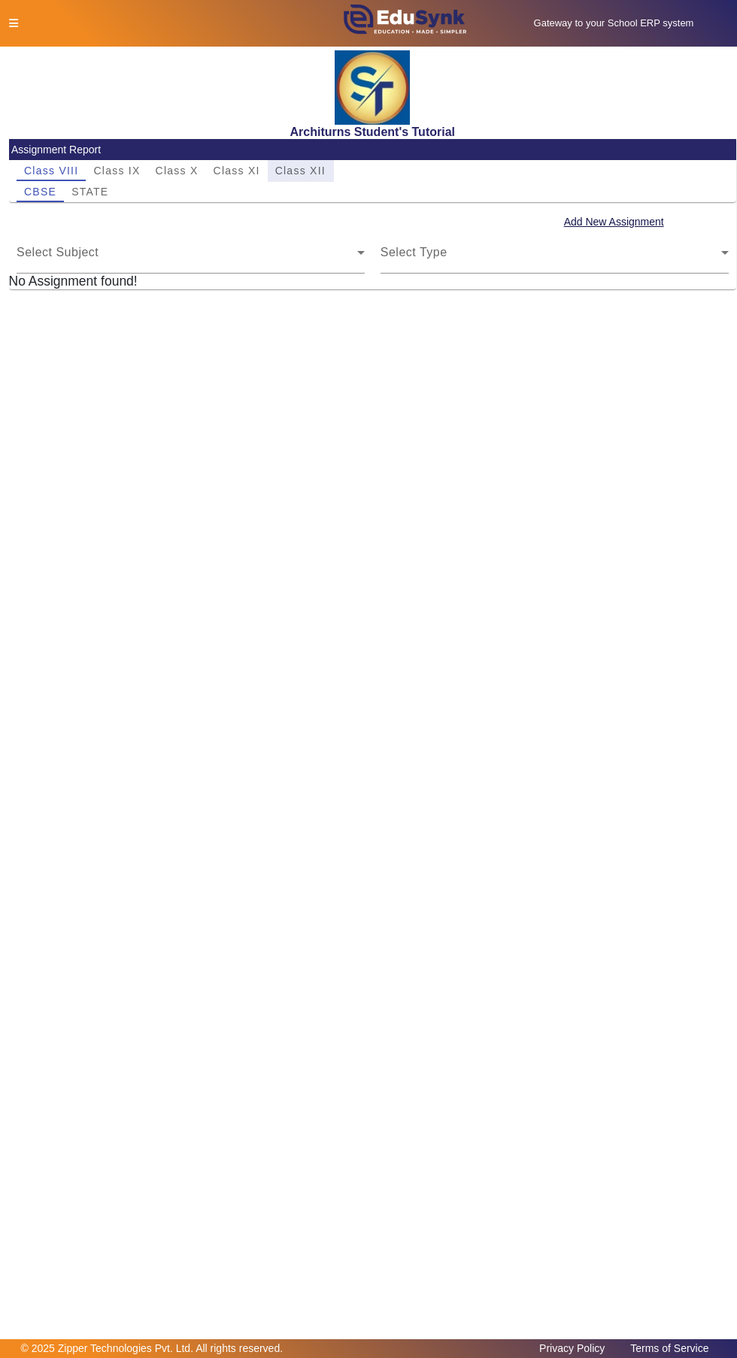
click at [298, 169] on span "Class XII" at bounding box center [300, 170] width 50 height 11
click at [137, 201] on span "TARGET" at bounding box center [139, 191] width 47 height 21
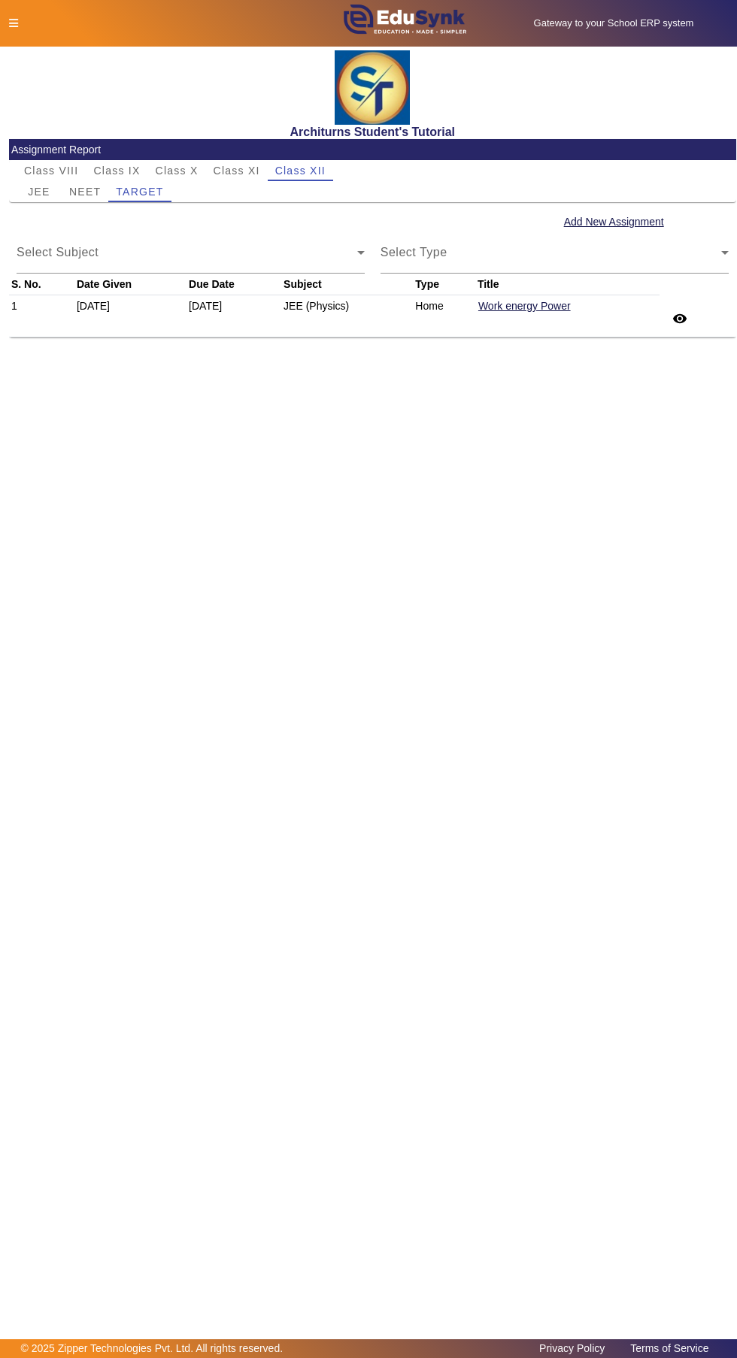
click at [283, 259] on span "Select Subject" at bounding box center [187, 259] width 341 height 18
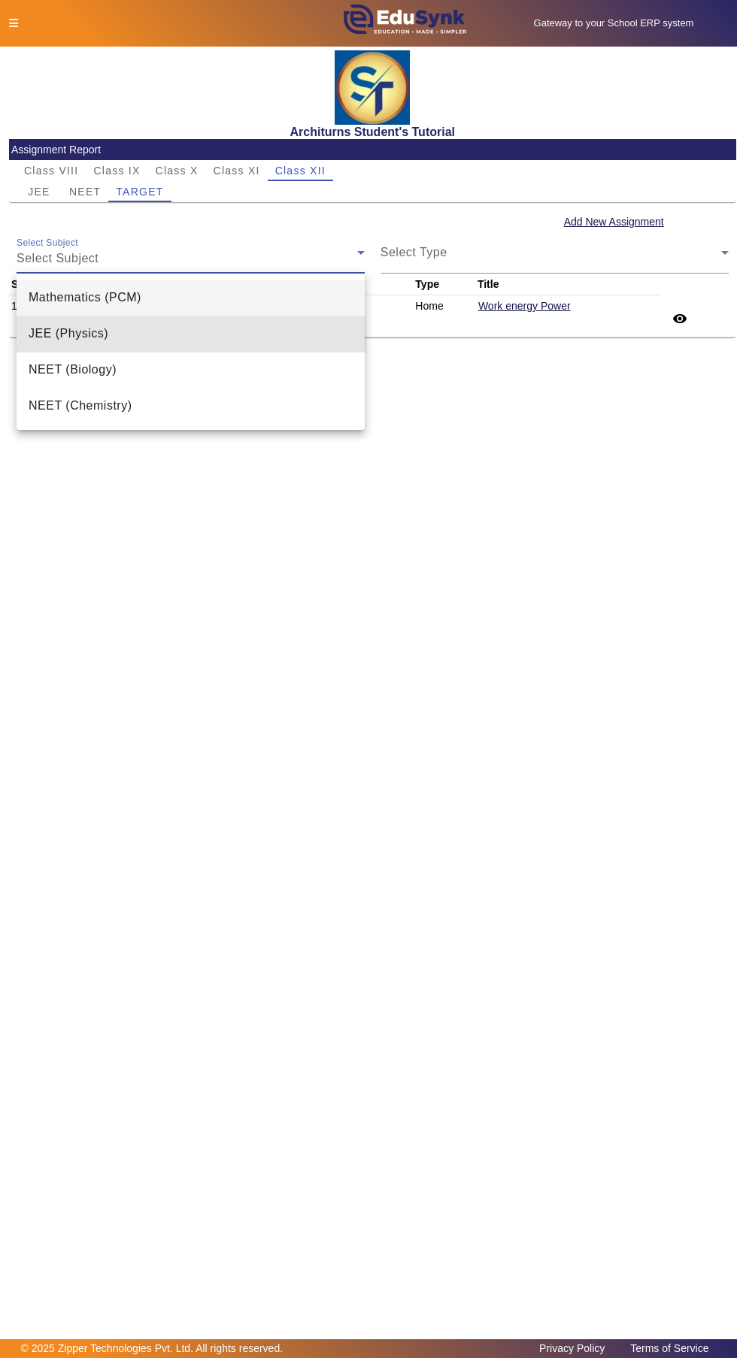
click at [238, 339] on mat-option "JEE (Physics)" at bounding box center [191, 334] width 348 height 36
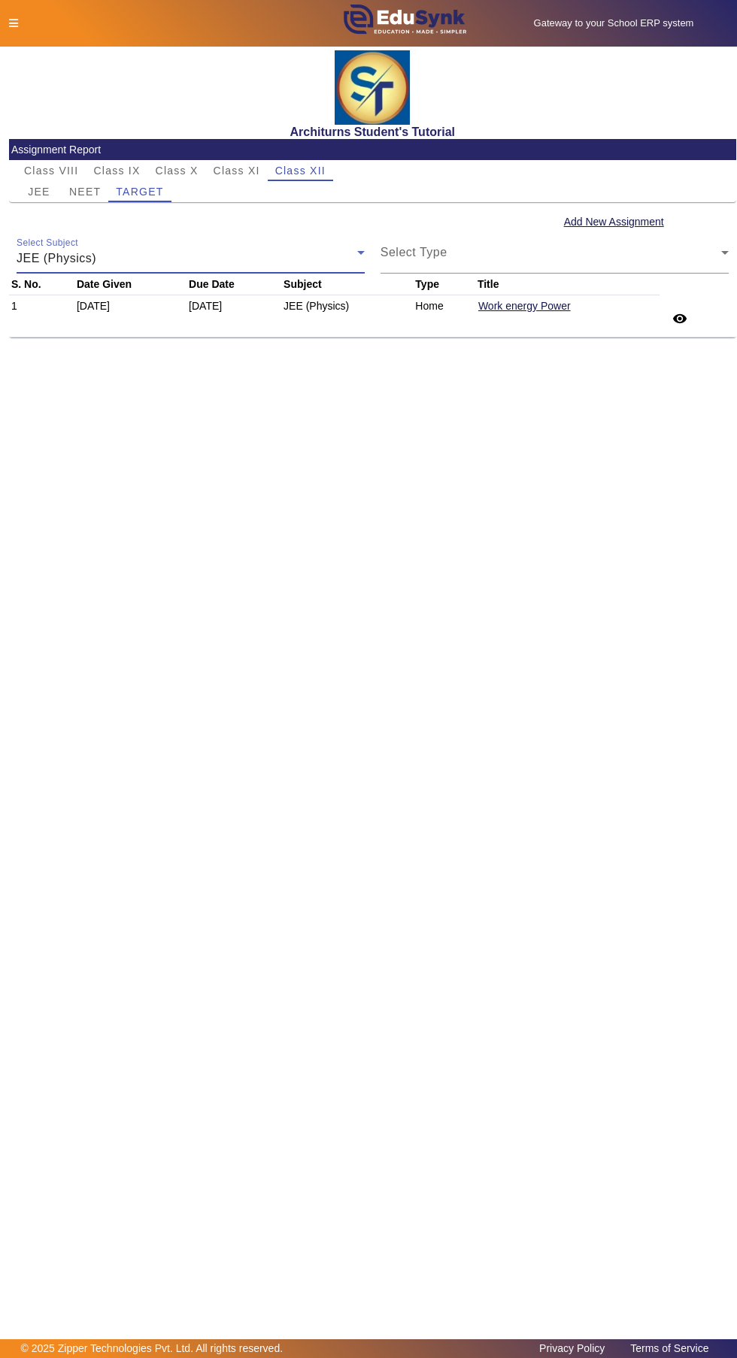
click at [683, 250] on span "Select Type" at bounding box center [550, 259] width 341 height 18
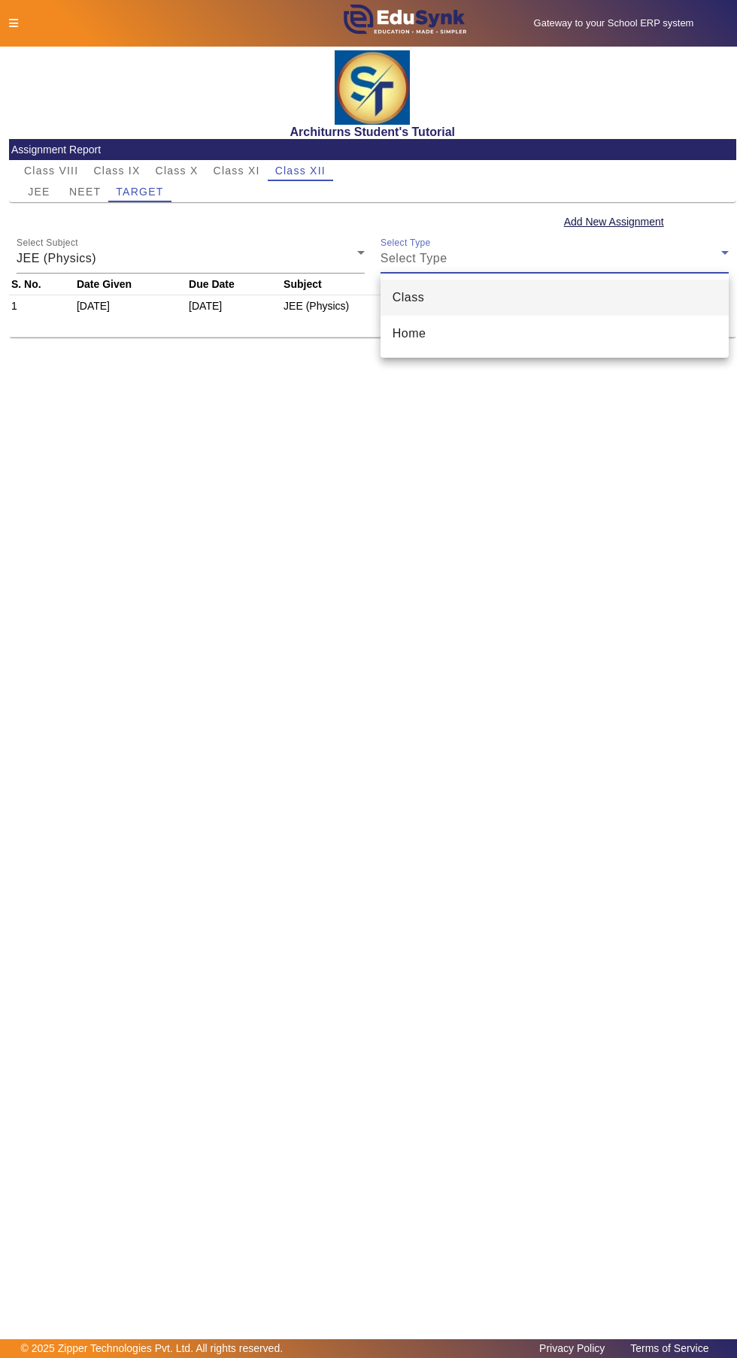
click at [609, 330] on mat-option "Home" at bounding box center [554, 334] width 348 height 36
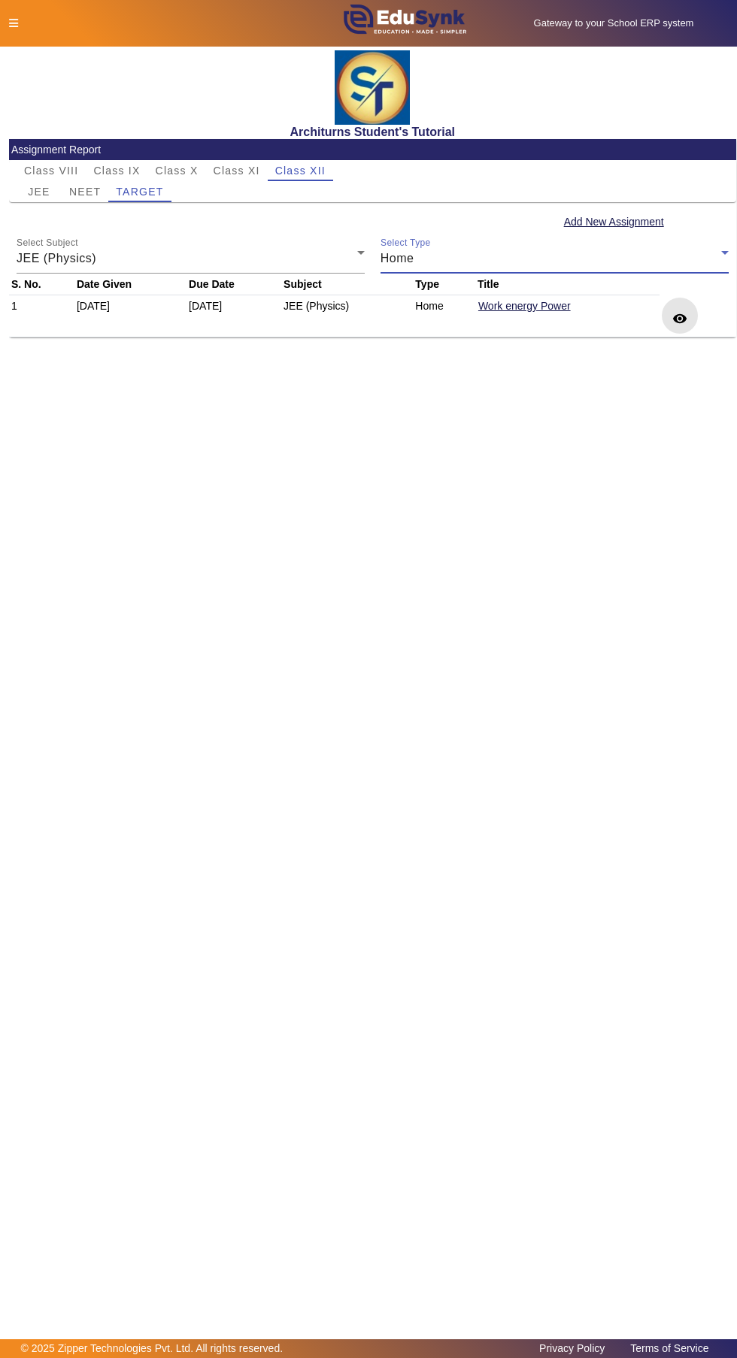
click at [677, 319] on mat-icon "remove_red_eye" at bounding box center [679, 318] width 15 height 15
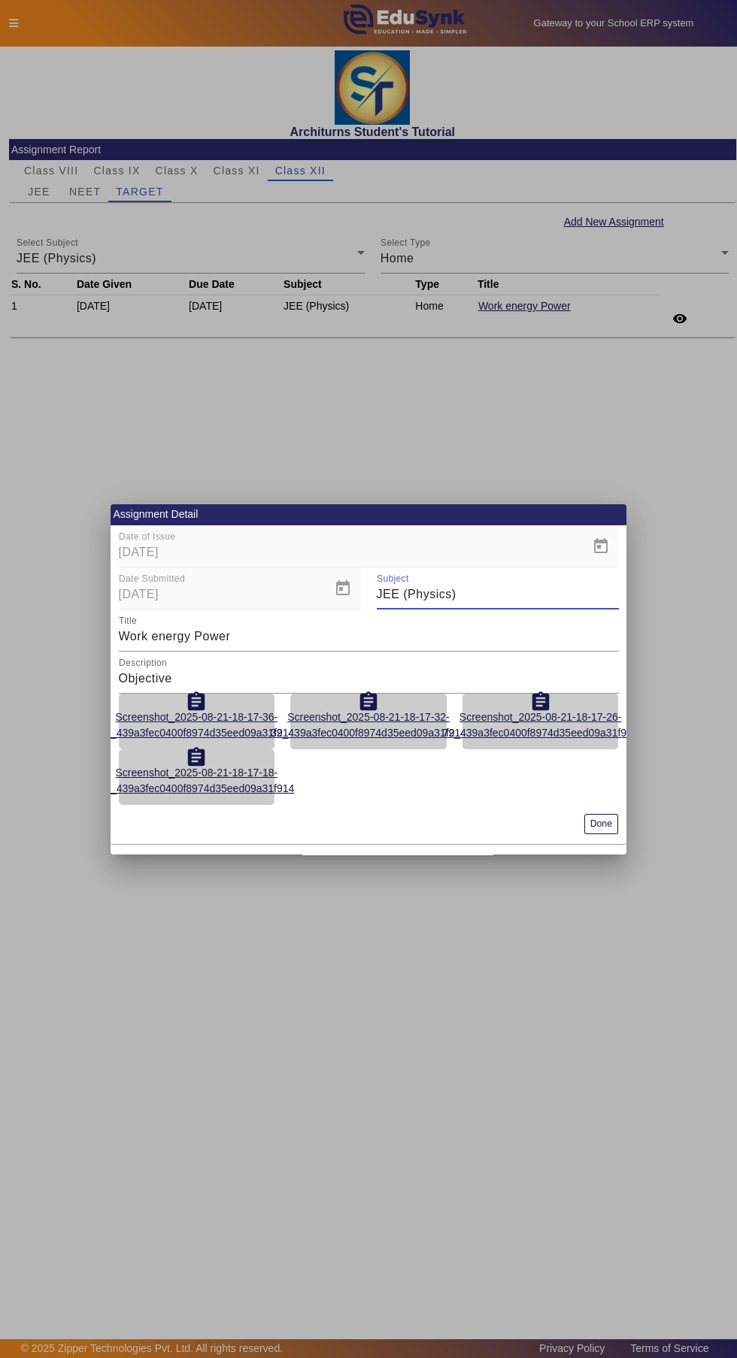
click at [342, 593] on mat-datepicker-toggle at bounding box center [343, 593] width 36 height 13
click at [714, 567] on div at bounding box center [368, 679] width 737 height 1358
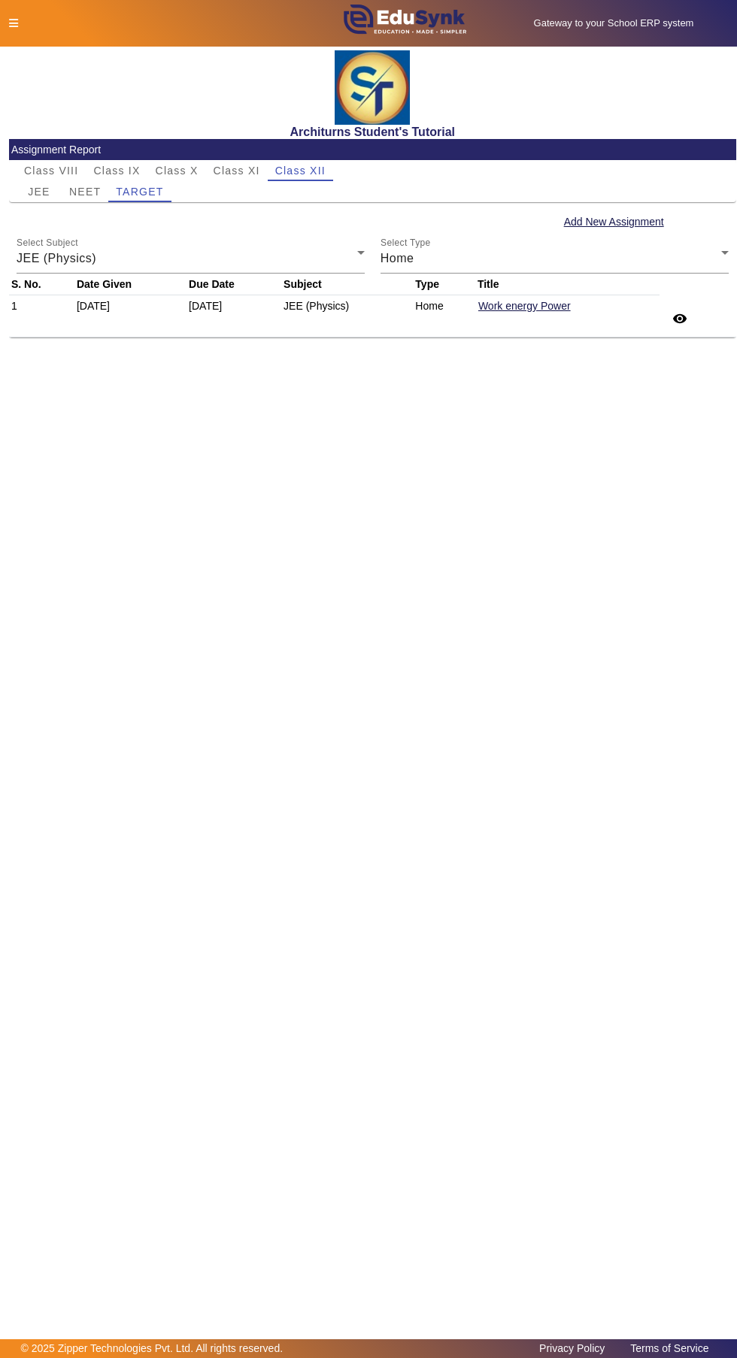
click at [650, 474] on main "X Administrator Dashboard Administration Institution Institution Details Sessio…" at bounding box center [368, 693] width 737 height 1293
click at [716, 993] on main "X Administrator Dashboard Administration Institution Institution Details Sessio…" at bounding box center [368, 693] width 737 height 1293
click at [716, 1052] on main "X Administrator Dashboard Administration Institution Institution Details Sessio…" at bounding box center [368, 693] width 737 height 1293
click at [13, 23] on icon at bounding box center [13, 23] width 9 height 11
